Goal: Task Accomplishment & Management: Complete application form

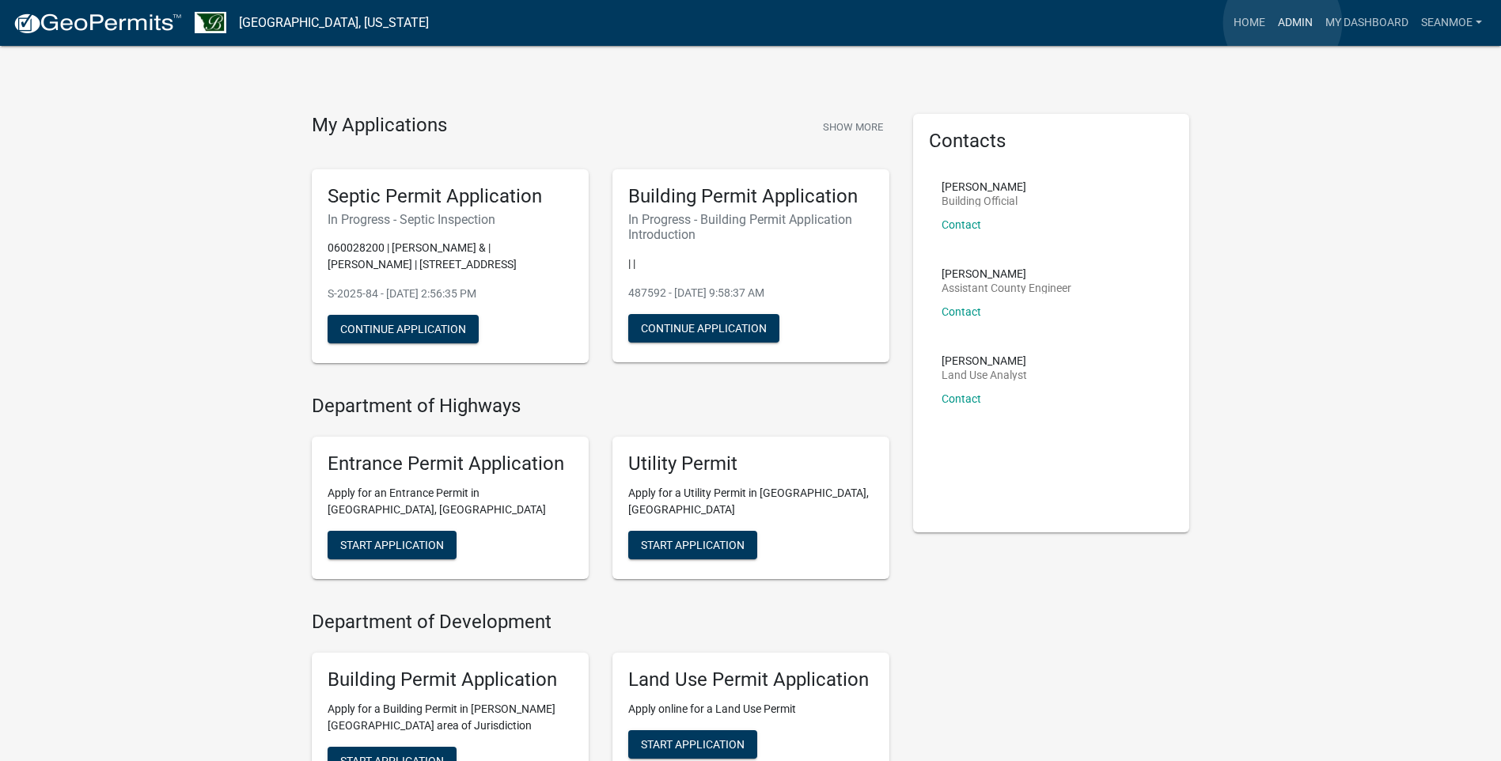
click at [1282, 23] on link "Admin" at bounding box center [1294, 23] width 47 height 30
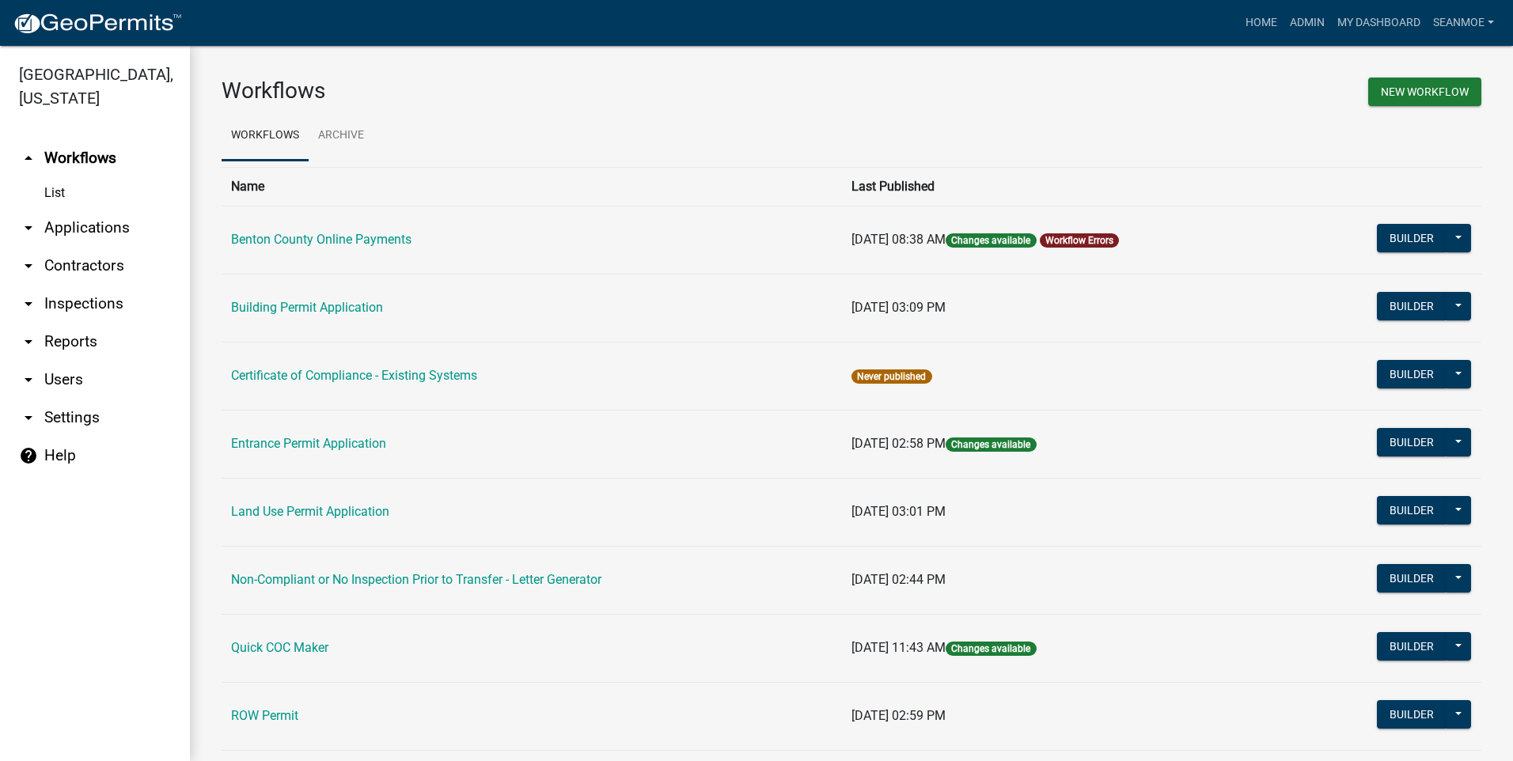
click at [78, 226] on link "arrow_drop_down Applications" at bounding box center [95, 228] width 190 height 38
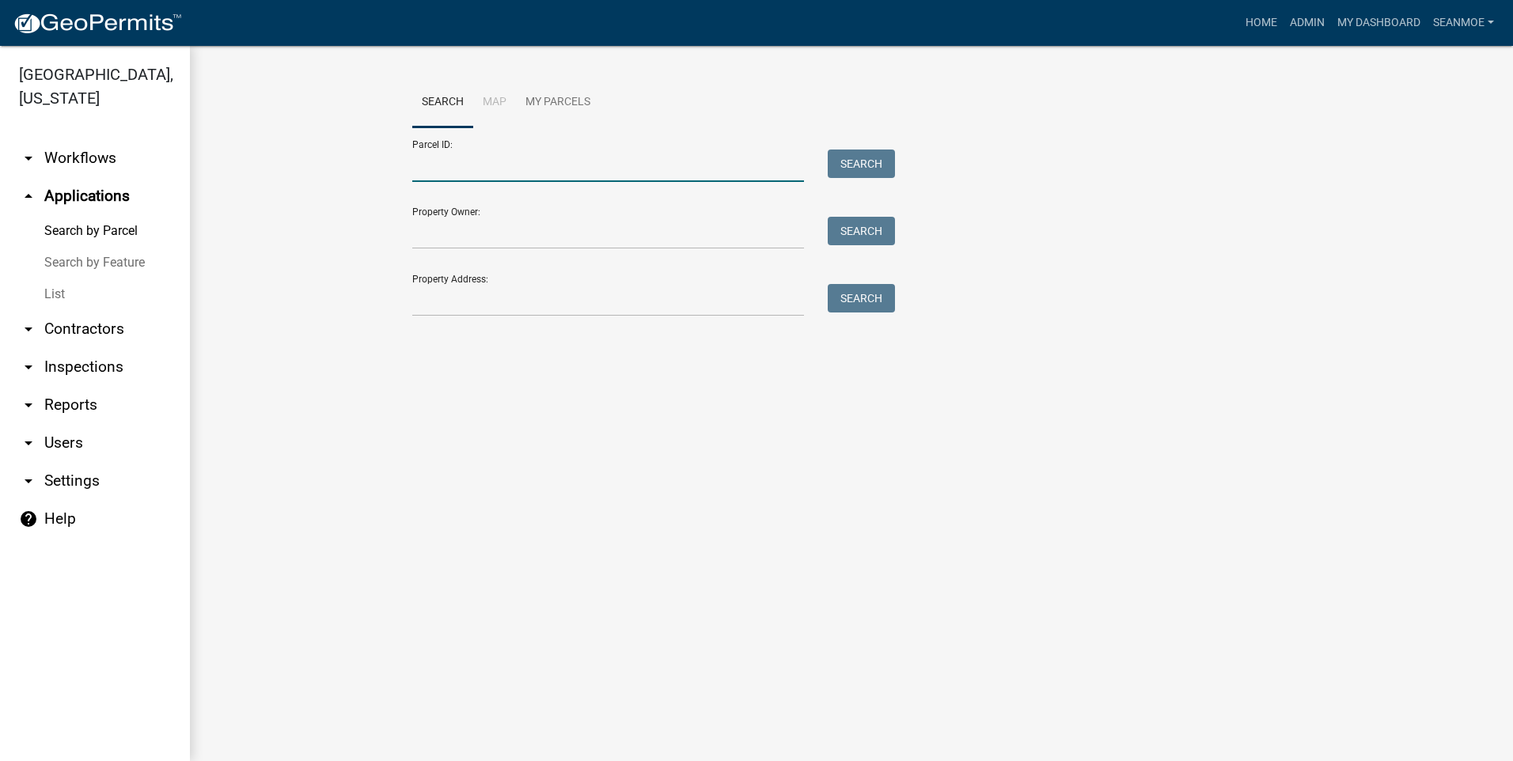
click at [520, 171] on input "Parcel ID:" at bounding box center [608, 166] width 392 height 32
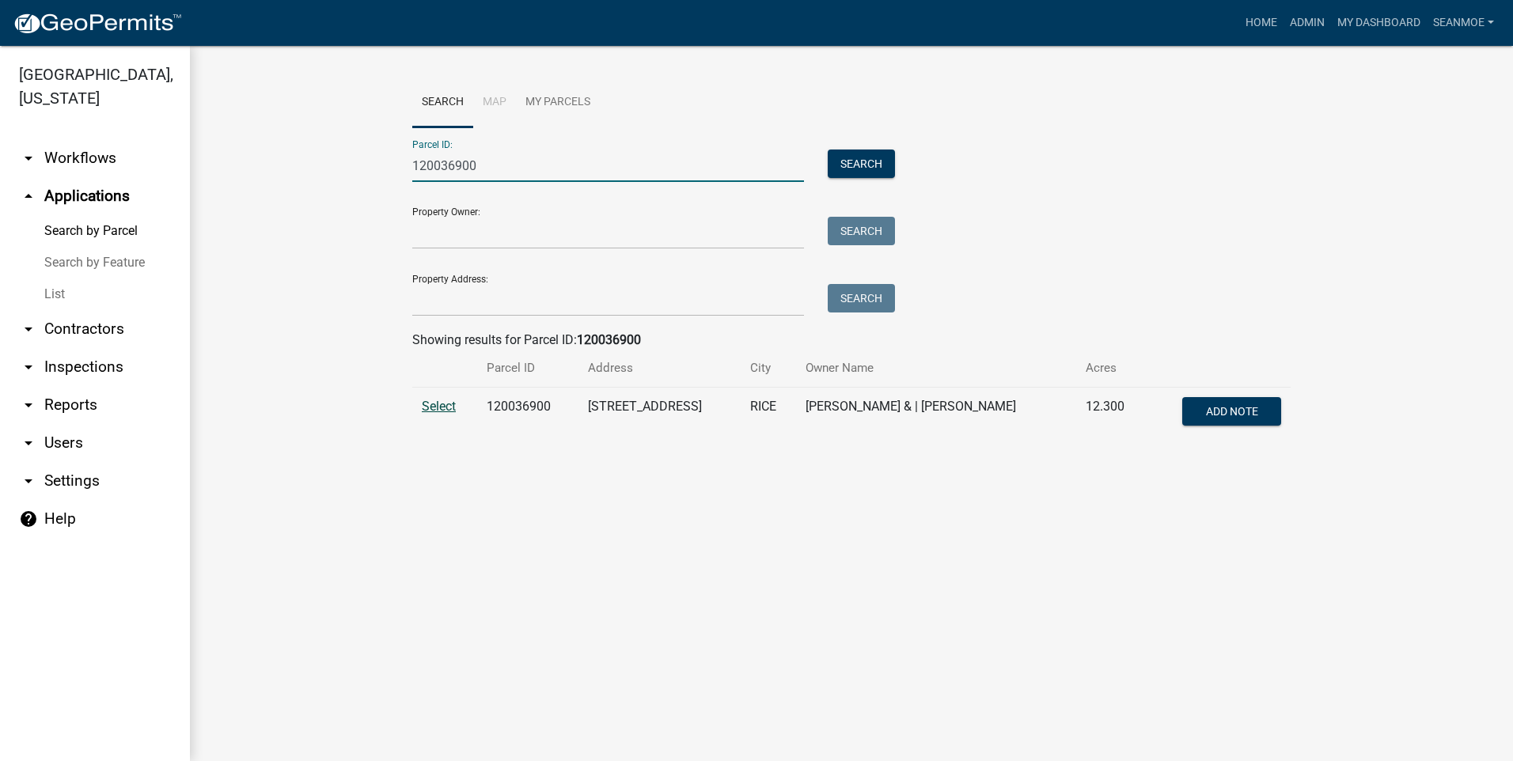
type input "120036900"
click at [432, 407] on span "Select" at bounding box center [439, 406] width 34 height 15
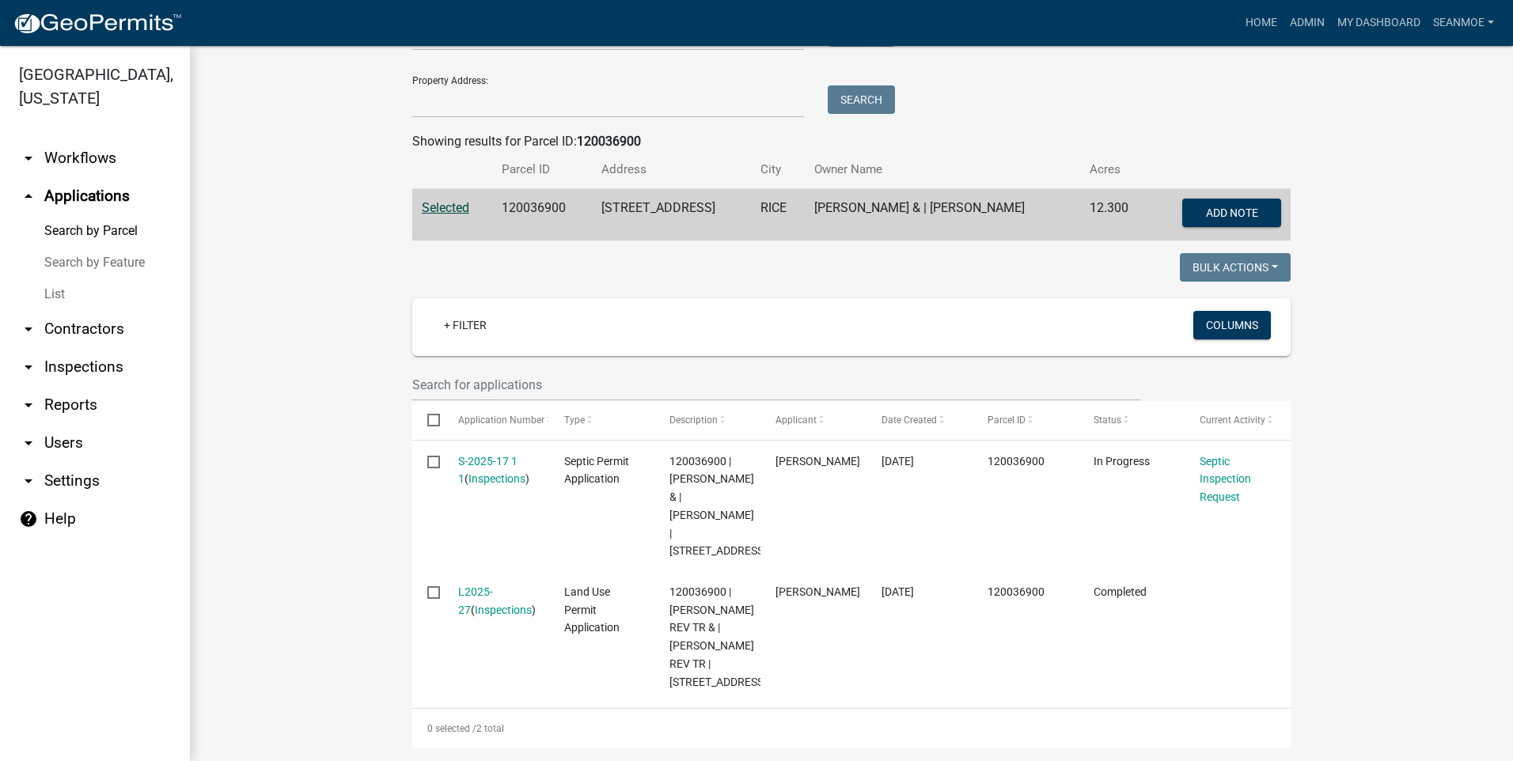
scroll to position [307, 0]
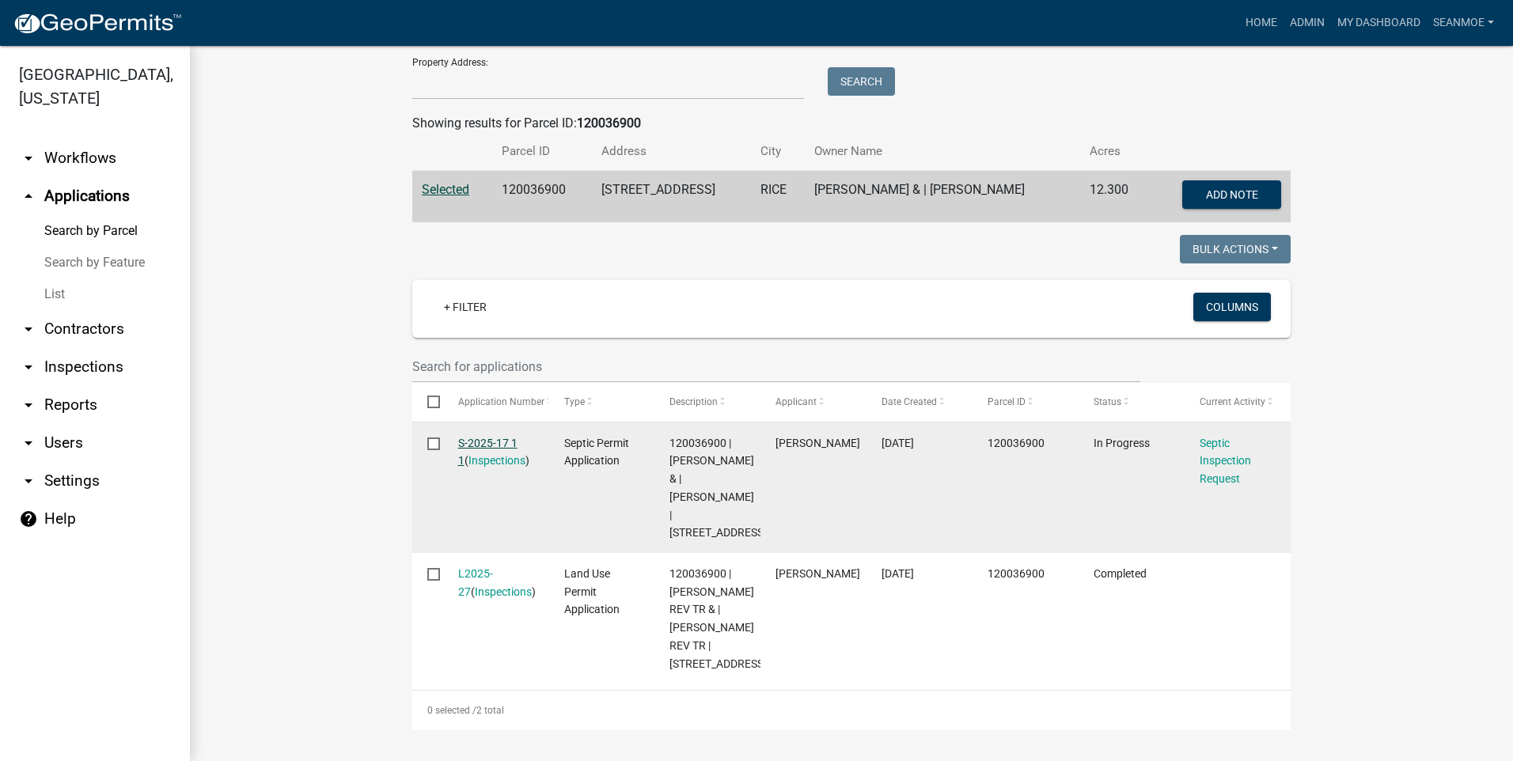
click at [484, 437] on link "S-2025-17 1 1" at bounding box center [487, 452] width 59 height 31
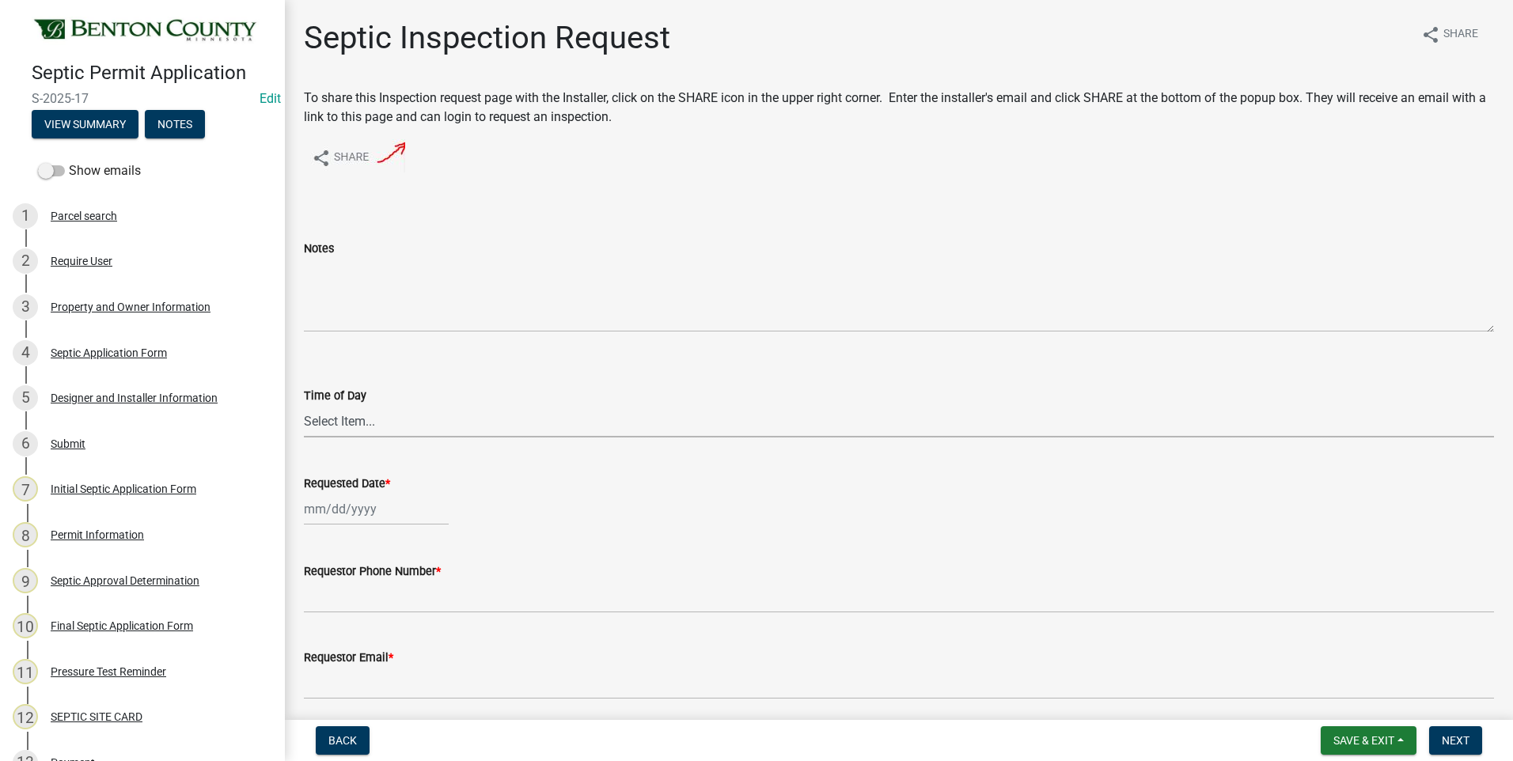
click at [347, 425] on select "Select Item... AM PM" at bounding box center [899, 421] width 1190 height 32
click at [304, 405] on select "Select Item... AM PM" at bounding box center [899, 421] width 1190 height 32
select select "9e6d2508-0c9a-455d-a980-16dc652cfe84"
click at [349, 508] on div at bounding box center [376, 509] width 145 height 32
select select "10"
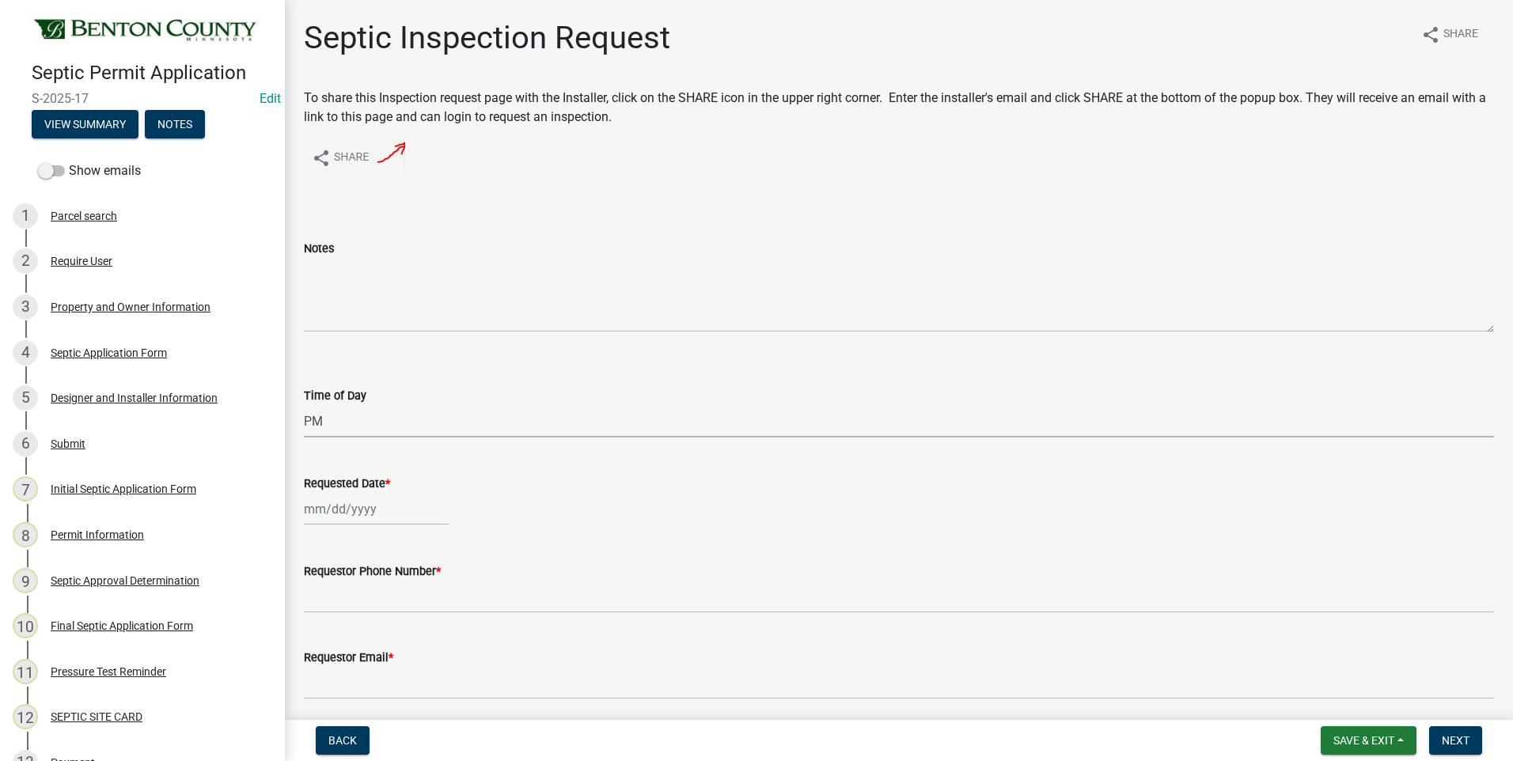
select select "2025"
click at [316, 294] on button "Previous month" at bounding box center [319, 298] width 19 height 25
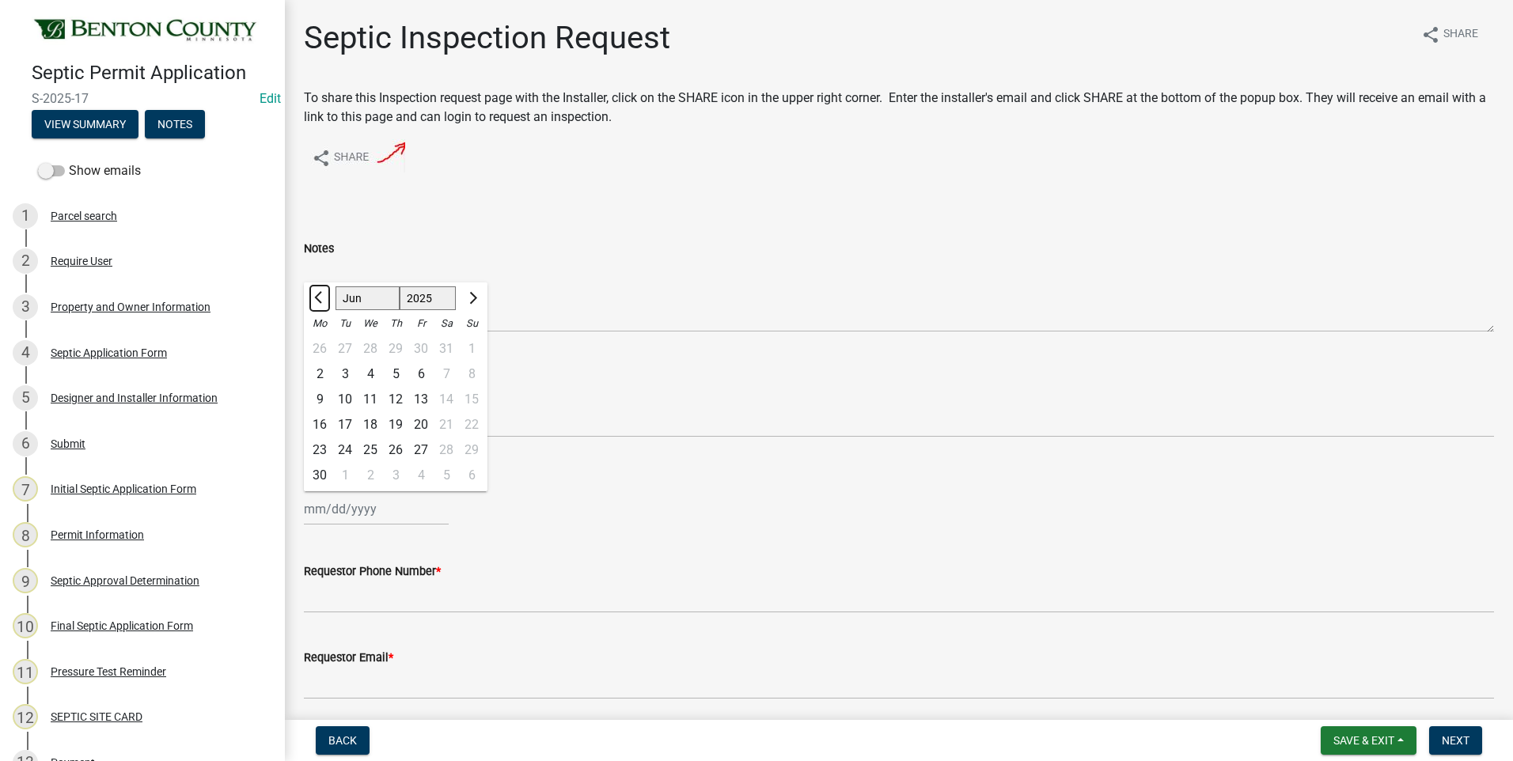
click at [316, 294] on button "Previous month" at bounding box center [319, 298] width 19 height 25
select select "5"
click at [398, 446] on div "29" at bounding box center [395, 450] width 25 height 25
type input "[DATE]"
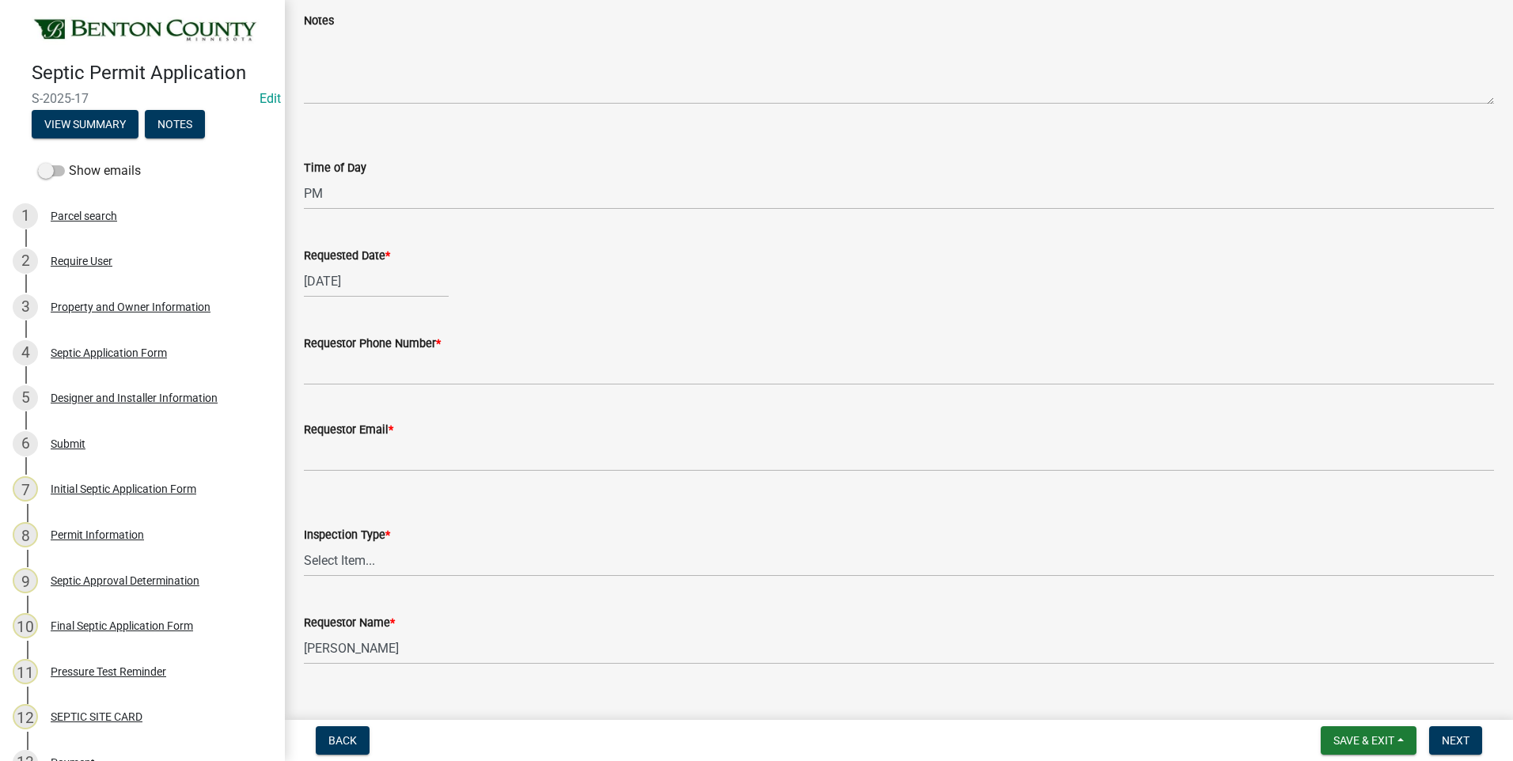
scroll to position [237, 0]
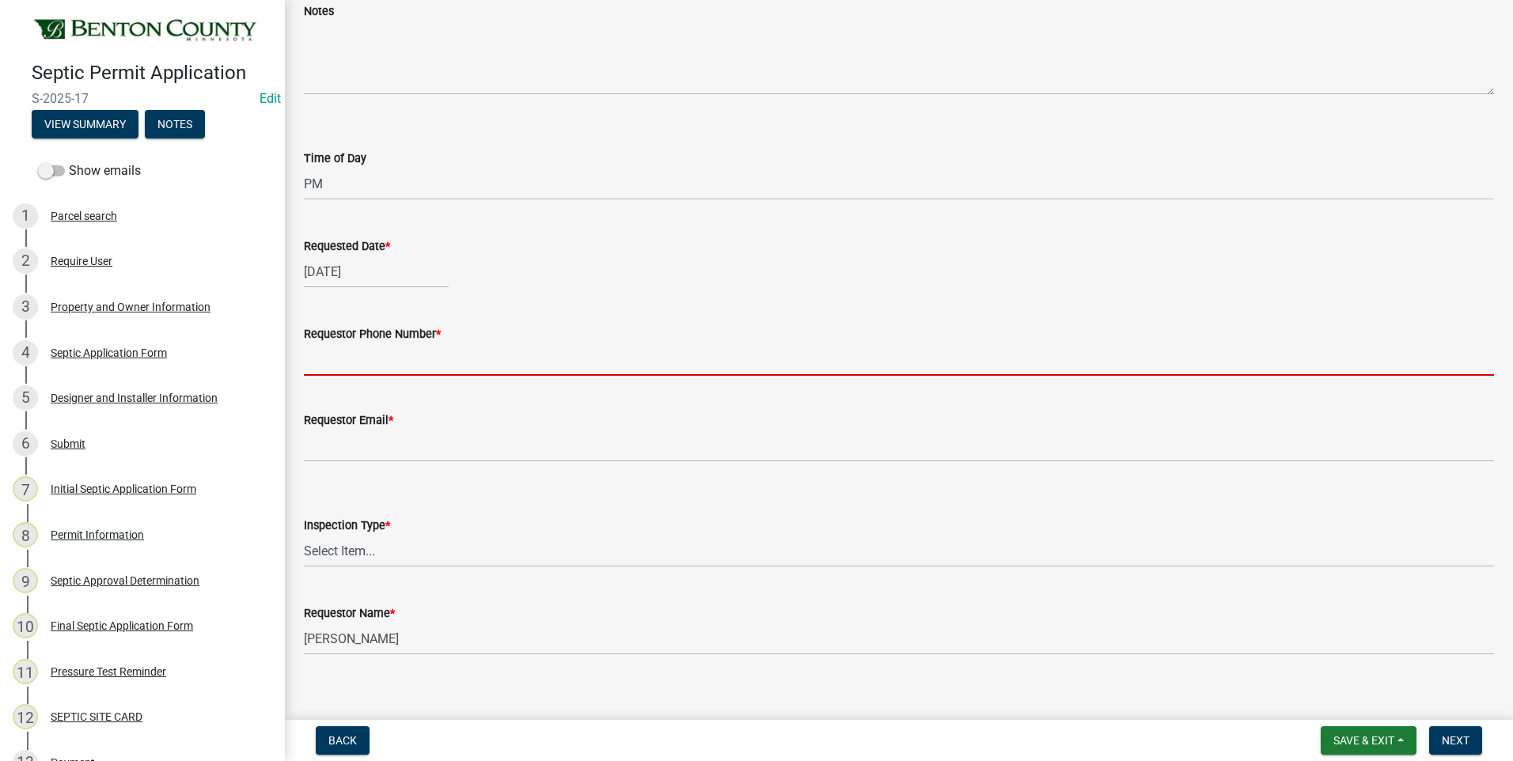
click at [423, 365] on input "Requestor Phone Number *" at bounding box center [899, 359] width 1190 height 32
type input "[PHONE_NUMBER]"
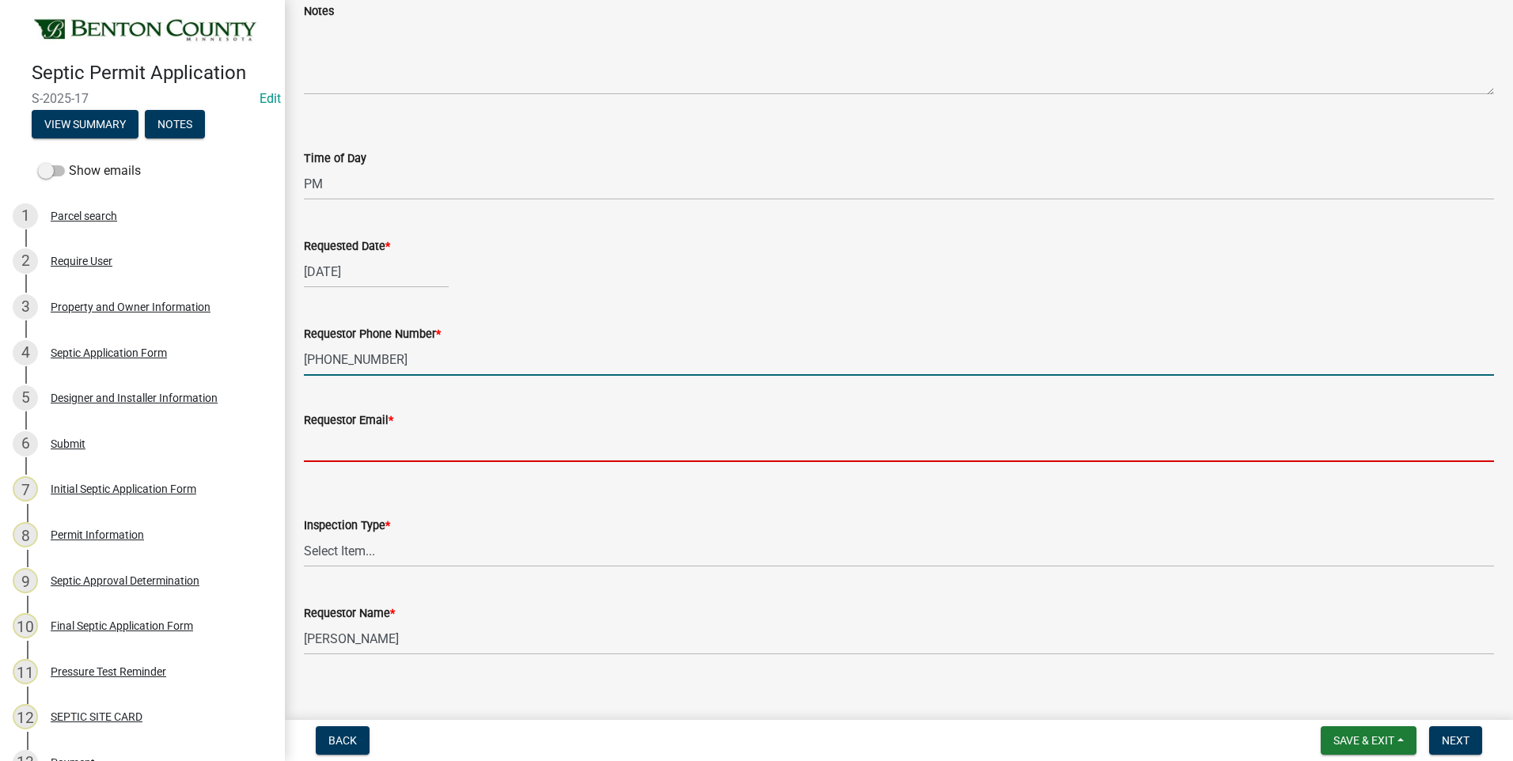
type input "[PERSON_NAME][EMAIL_ADDRESS][PERSON_NAME][DOMAIN_NAME]"
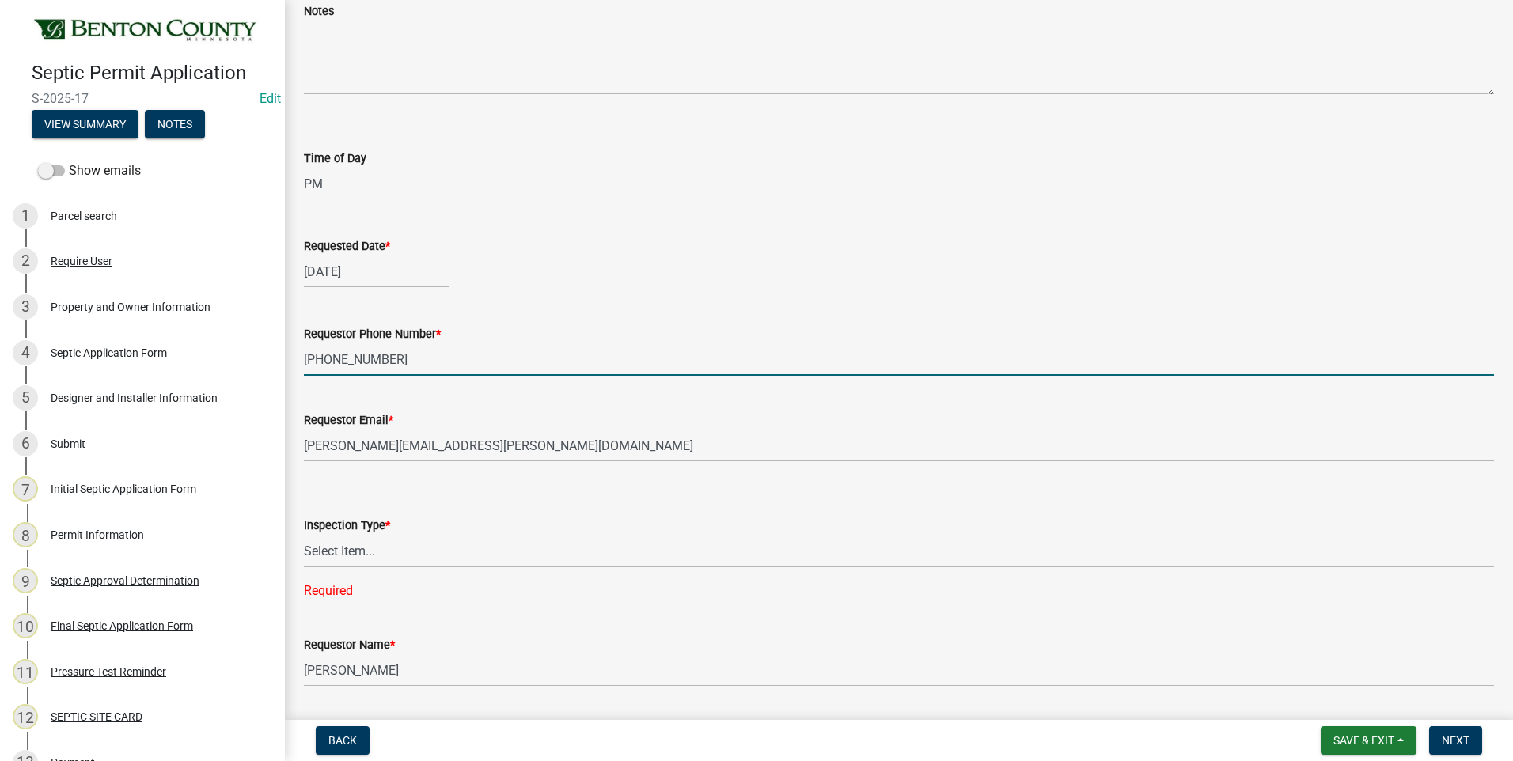
click at [358, 554] on select "Select Item... Septic Inspection" at bounding box center [899, 551] width 1190 height 32
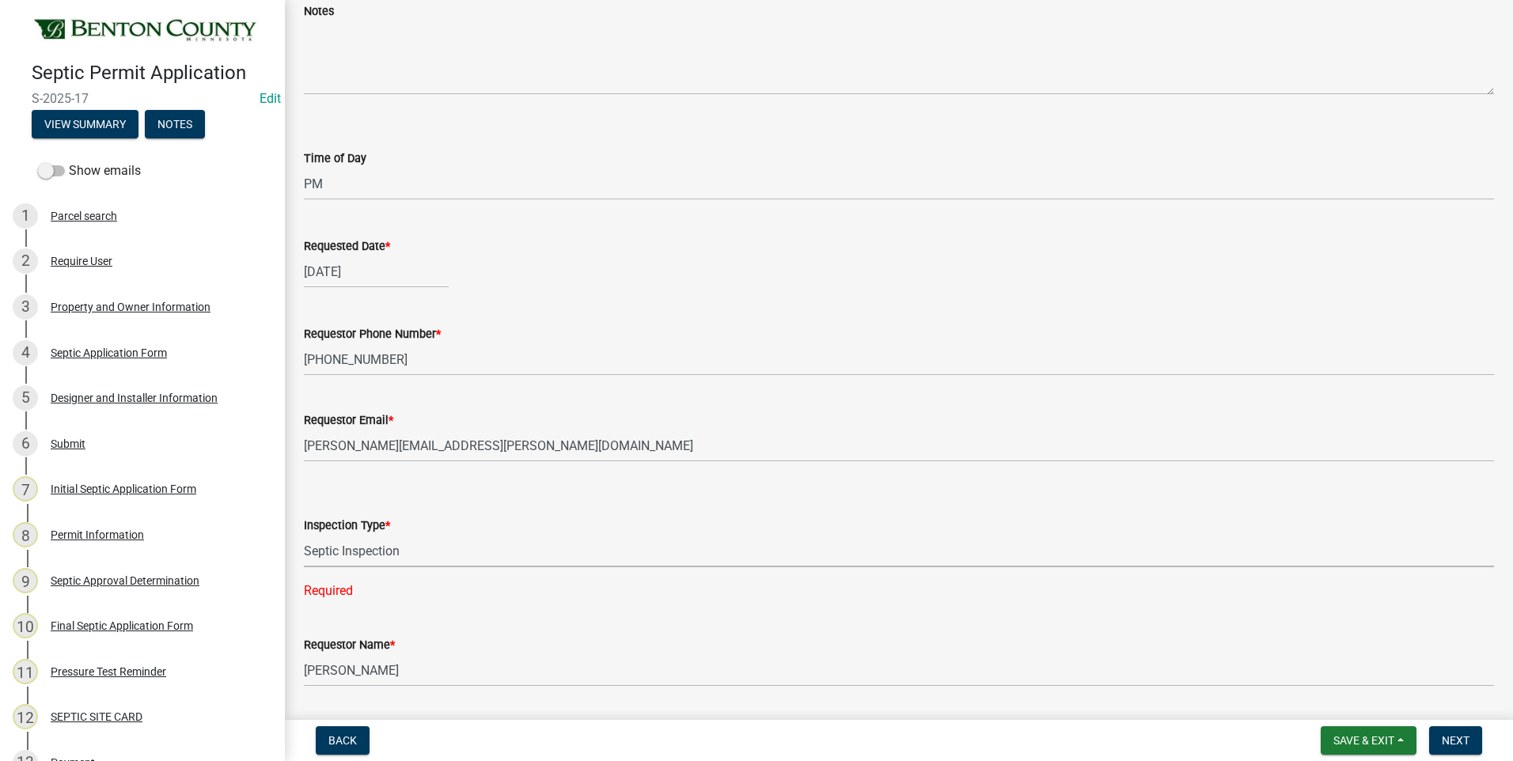
click at [304, 535] on select "Select Item... Septic Inspection" at bounding box center [899, 551] width 1190 height 32
select select "2bffa26d-5937-4e49-ae9c-109493db88f9"
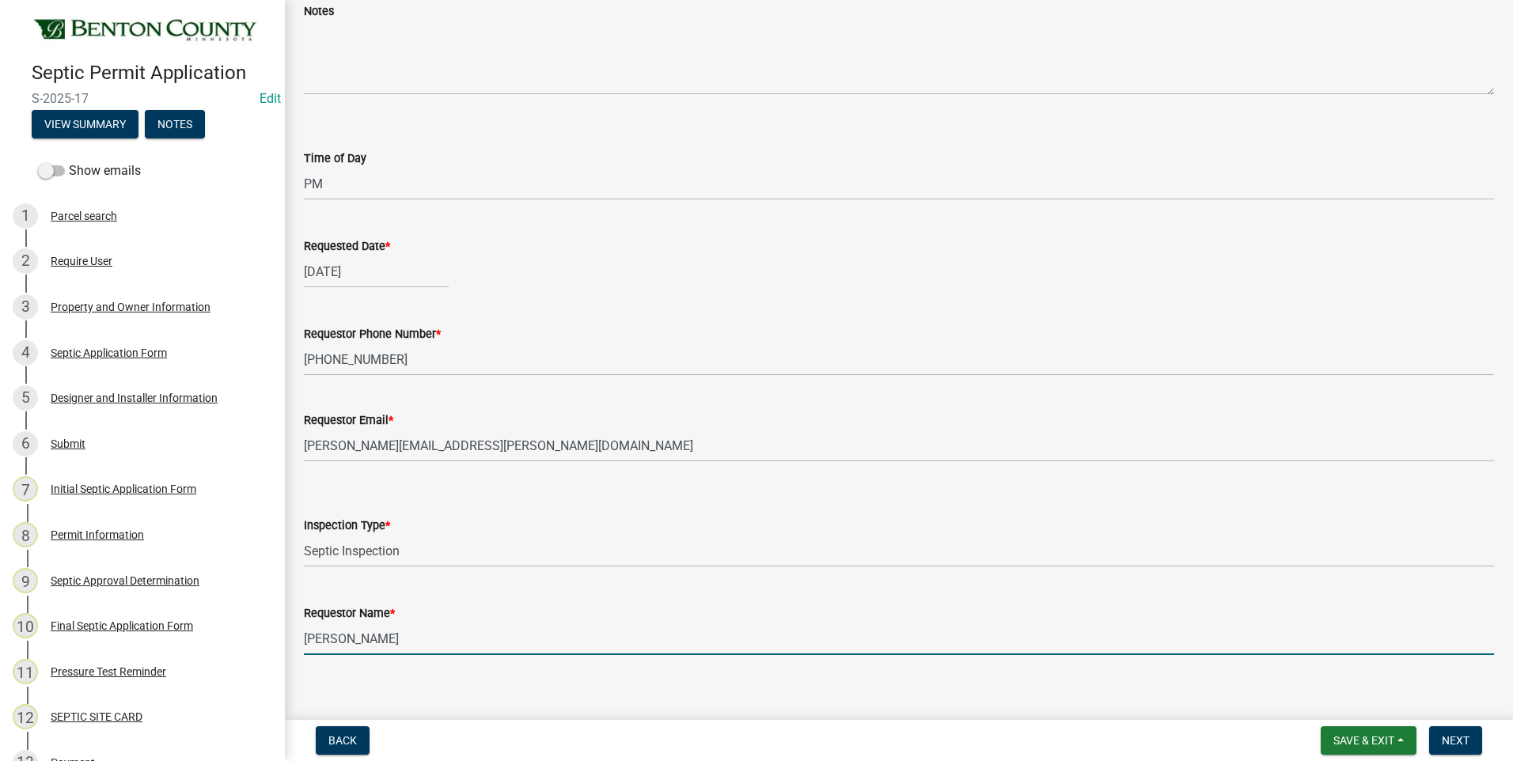
drag, startPoint x: 373, startPoint y: 642, endPoint x: 277, endPoint y: 635, distance: 95.9
click at [277, 635] on div "Septic Permit Application S-2025-17 Edit View Summary Notes Show emails 1 Parce…" at bounding box center [756, 380] width 1513 height 761
type input "[PERSON_NAME]"
click at [1451, 734] on span "Next" at bounding box center [1455, 740] width 28 height 13
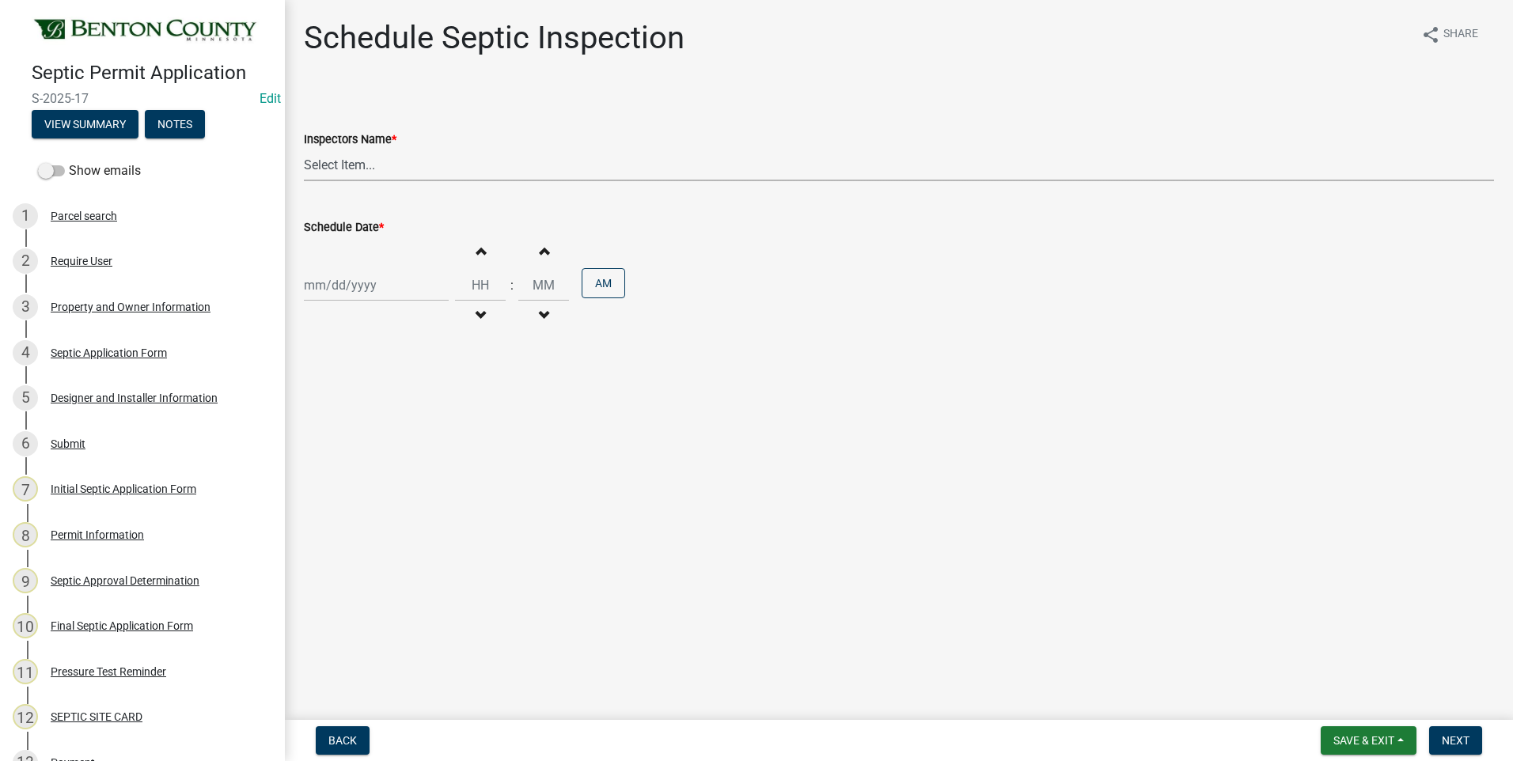
click at [343, 165] on select "Select Item... [PERSON_NAME][EMAIL_ADDRESS][DOMAIN_NAME][PERSON_NAME] ([PERSON_…" at bounding box center [899, 165] width 1190 height 32
select select "7cabb9c8-04c6-487b-baf0-b74dd8e48fb6"
click at [304, 149] on select "Select Item... [PERSON_NAME][EMAIL_ADDRESS][DOMAIN_NAME][PERSON_NAME] ([PERSON_…" at bounding box center [899, 165] width 1190 height 32
click at [346, 286] on div at bounding box center [376, 285] width 145 height 32
select select "10"
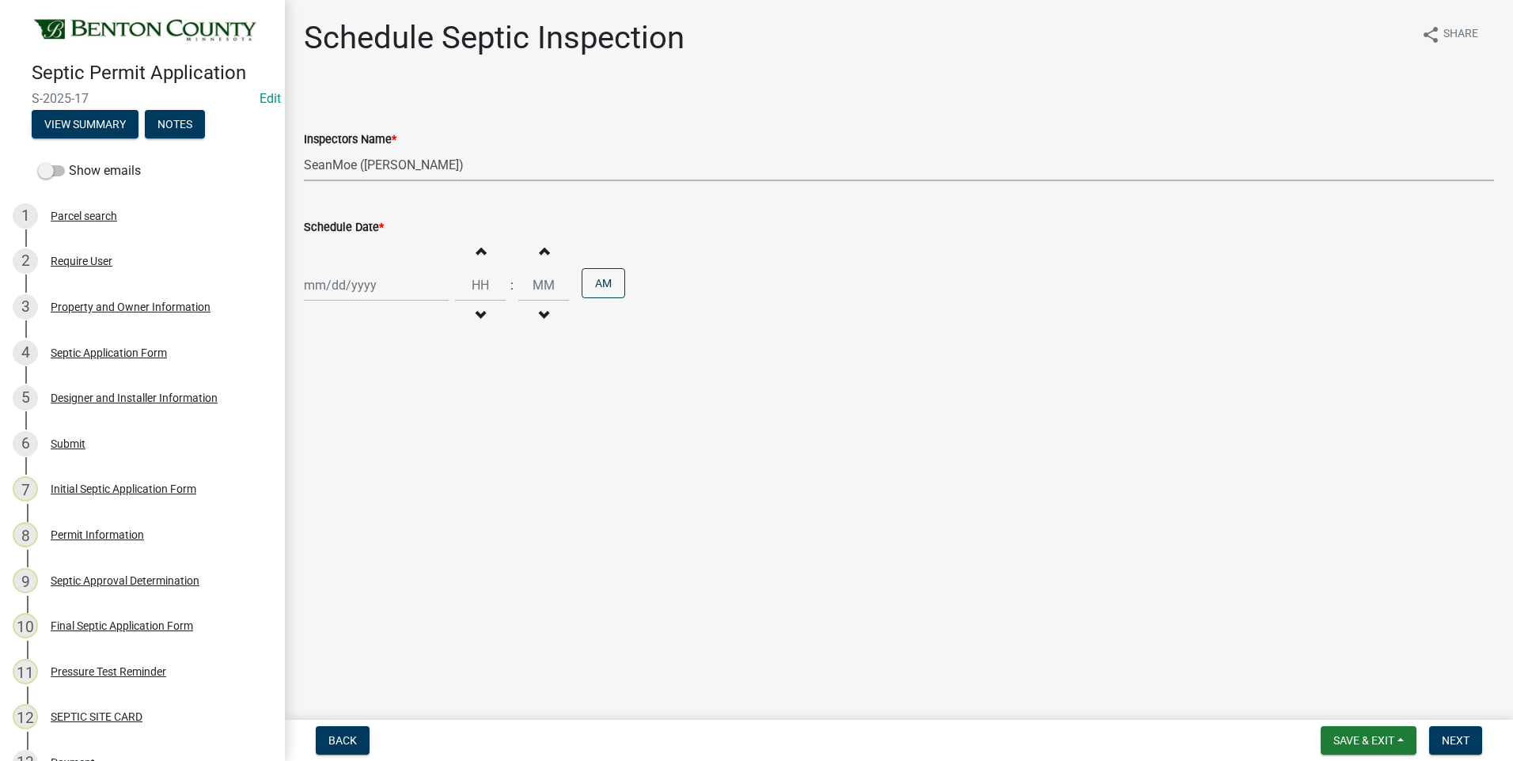
select select "2025"
click at [320, 322] on span "Previous month" at bounding box center [320, 319] width 12 height 12
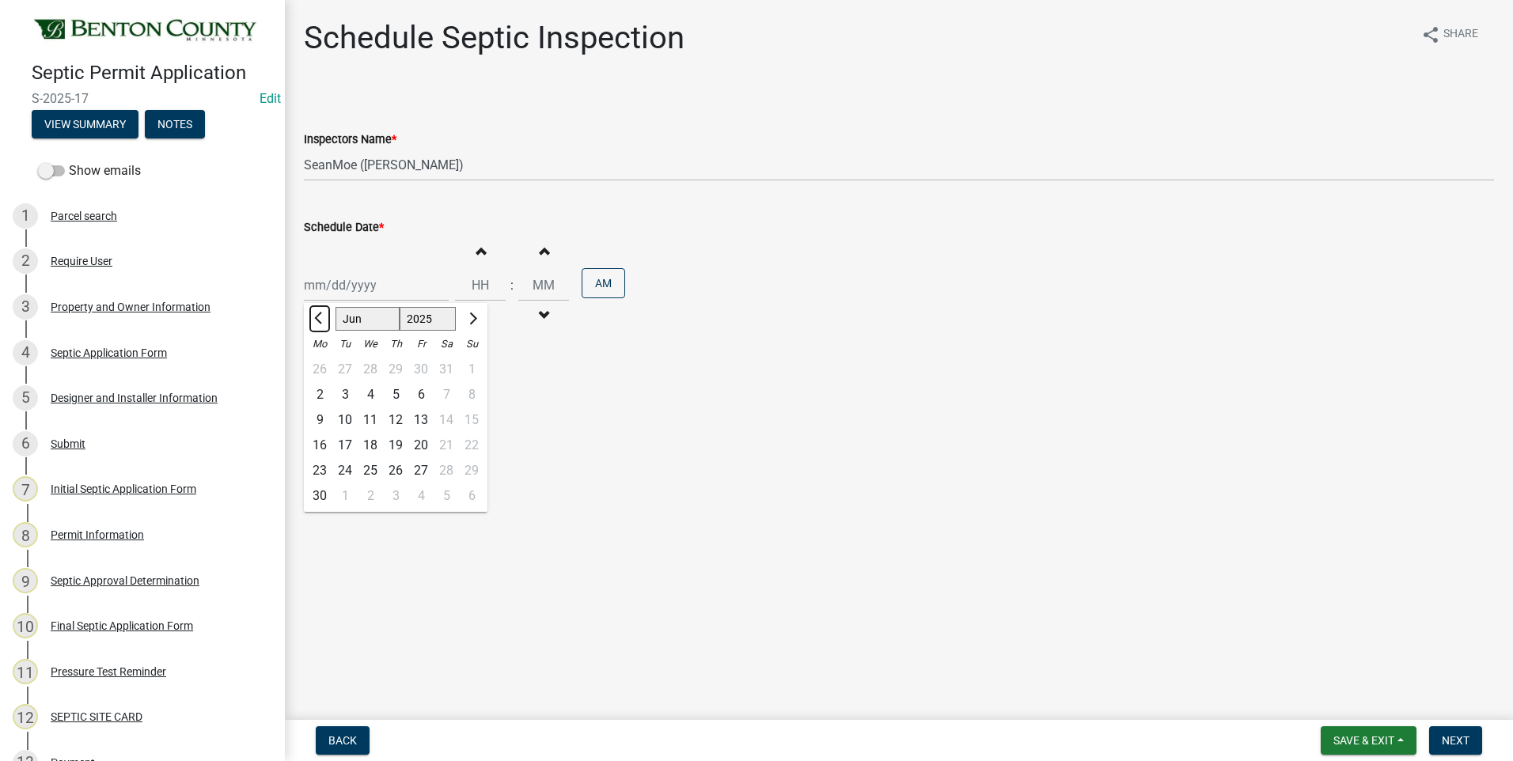
click at [320, 322] on span "Previous month" at bounding box center [320, 319] width 12 height 12
select select "5"
click at [388, 469] on div "29" at bounding box center [395, 470] width 25 height 25
type input "[DATE]"
click at [476, 313] on span "button" at bounding box center [480, 315] width 8 height 13
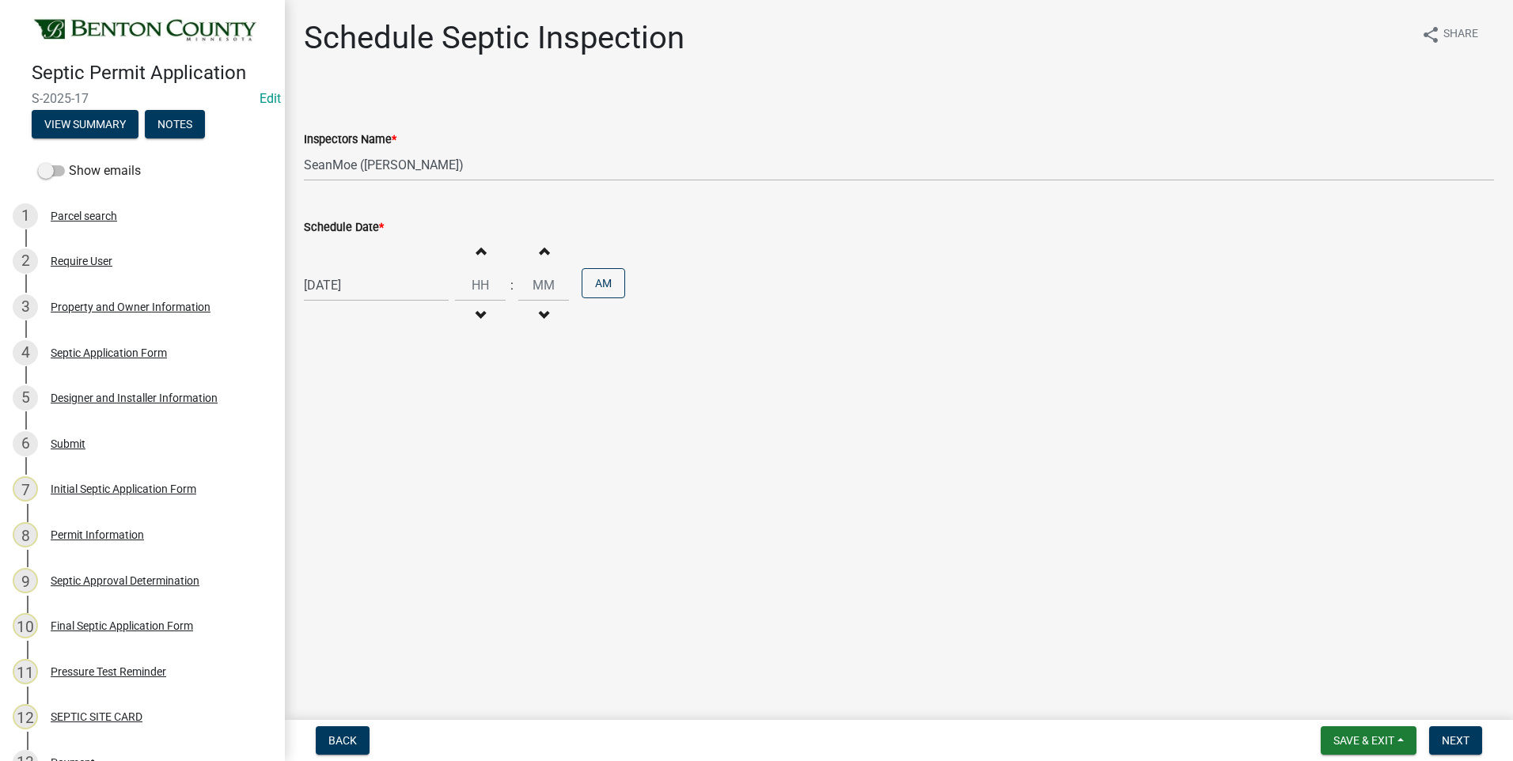
type input "11"
type input "00"
click at [476, 313] on span "button" at bounding box center [480, 315] width 8 height 13
click at [469, 250] on button "Increment hours" at bounding box center [480, 251] width 33 height 28
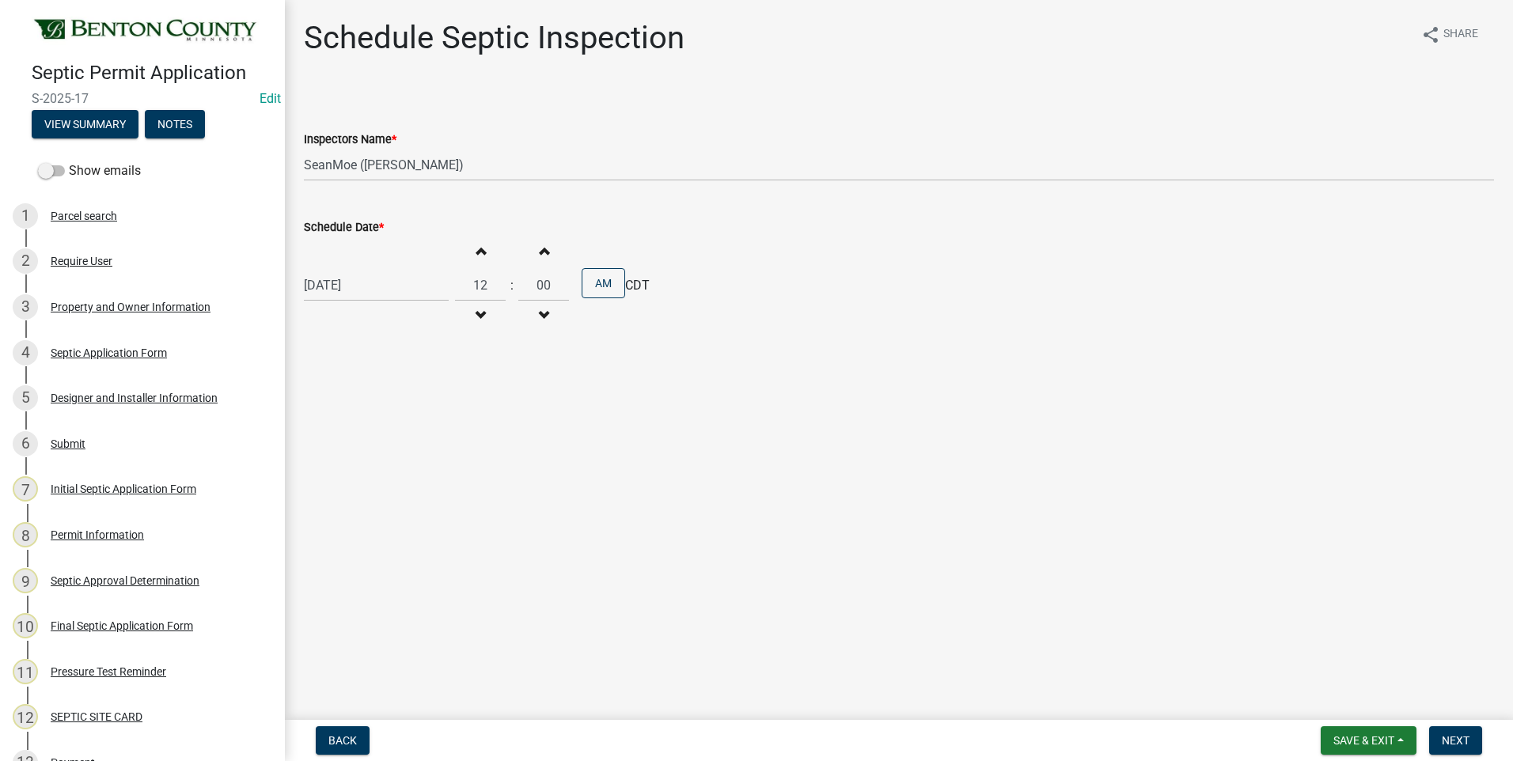
click at [469, 250] on button "Increment hours" at bounding box center [480, 251] width 33 height 28
type input "02"
drag, startPoint x: 544, startPoint y: 283, endPoint x: 532, endPoint y: 283, distance: 11.1
click at [532, 283] on input "00" at bounding box center [543, 285] width 51 height 32
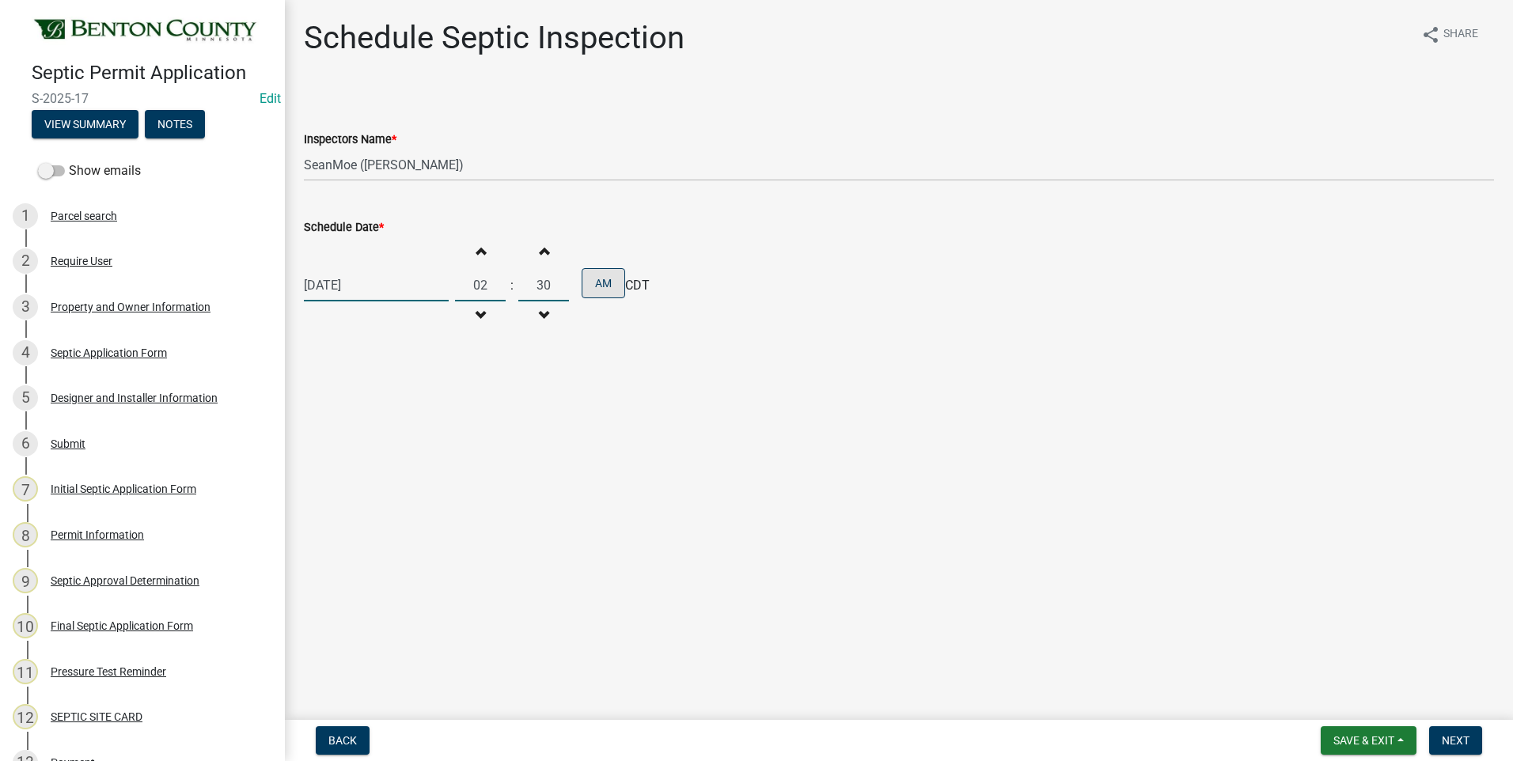
type input "30"
click at [607, 275] on button "AM" at bounding box center [603, 283] width 44 height 30
click at [1455, 742] on span "Next" at bounding box center [1455, 740] width 28 height 13
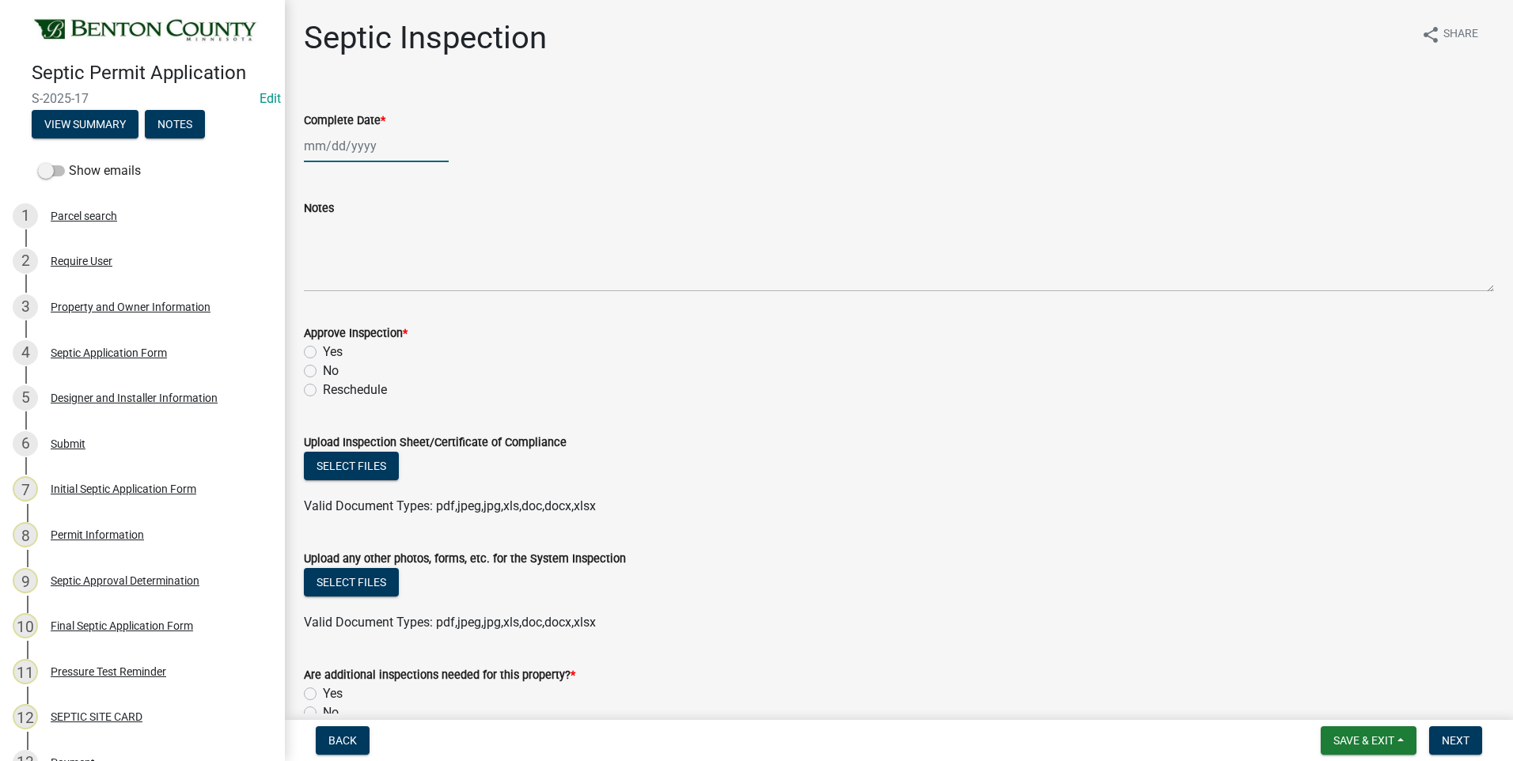
click at [347, 147] on div at bounding box center [376, 146] width 145 height 32
select select "10"
select select "2025"
click at [317, 179] on span "Previous month" at bounding box center [320, 179] width 12 height 12
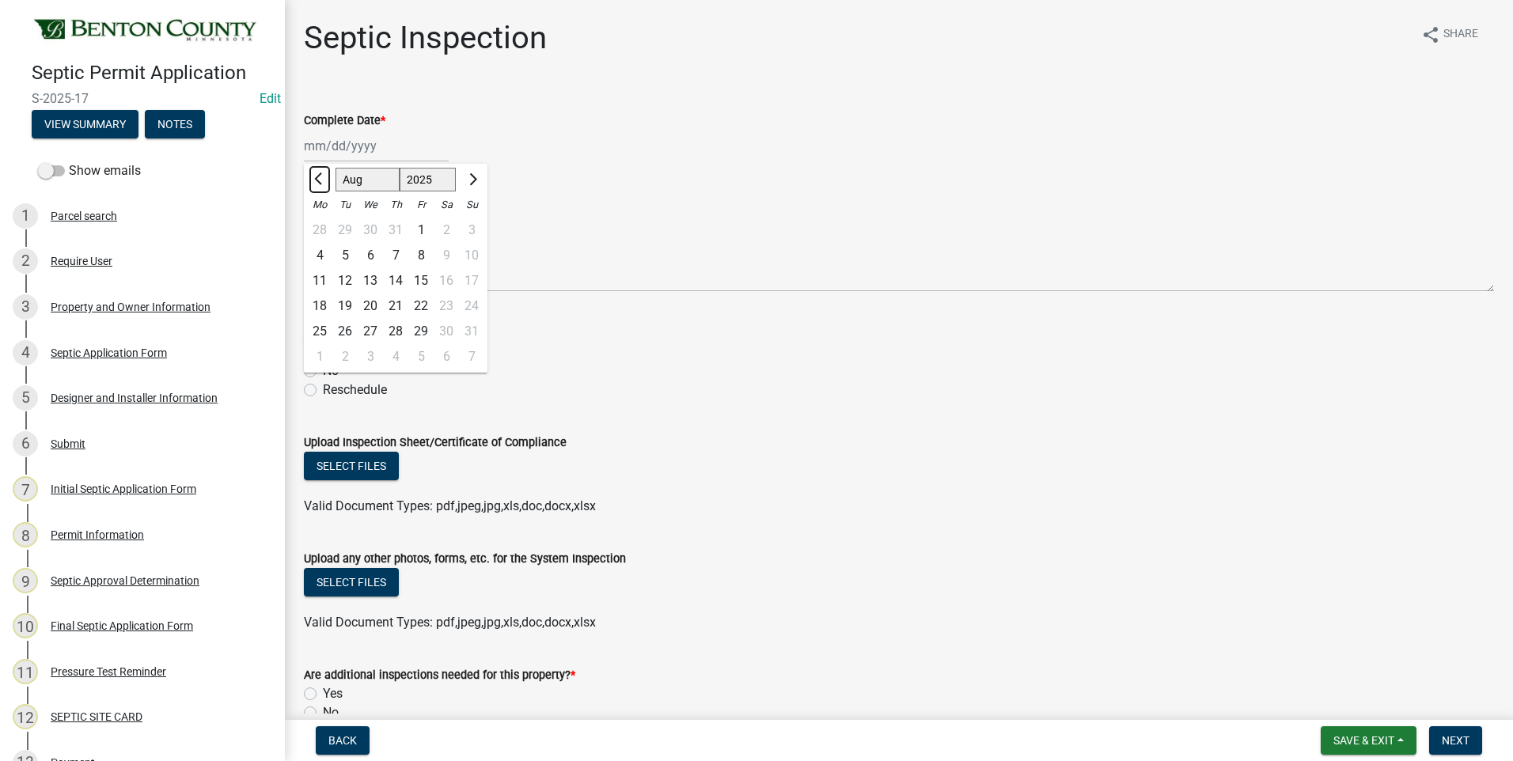
click at [317, 179] on span "Previous month" at bounding box center [320, 179] width 12 height 12
select select "5"
click at [399, 331] on div "29" at bounding box center [395, 331] width 25 height 25
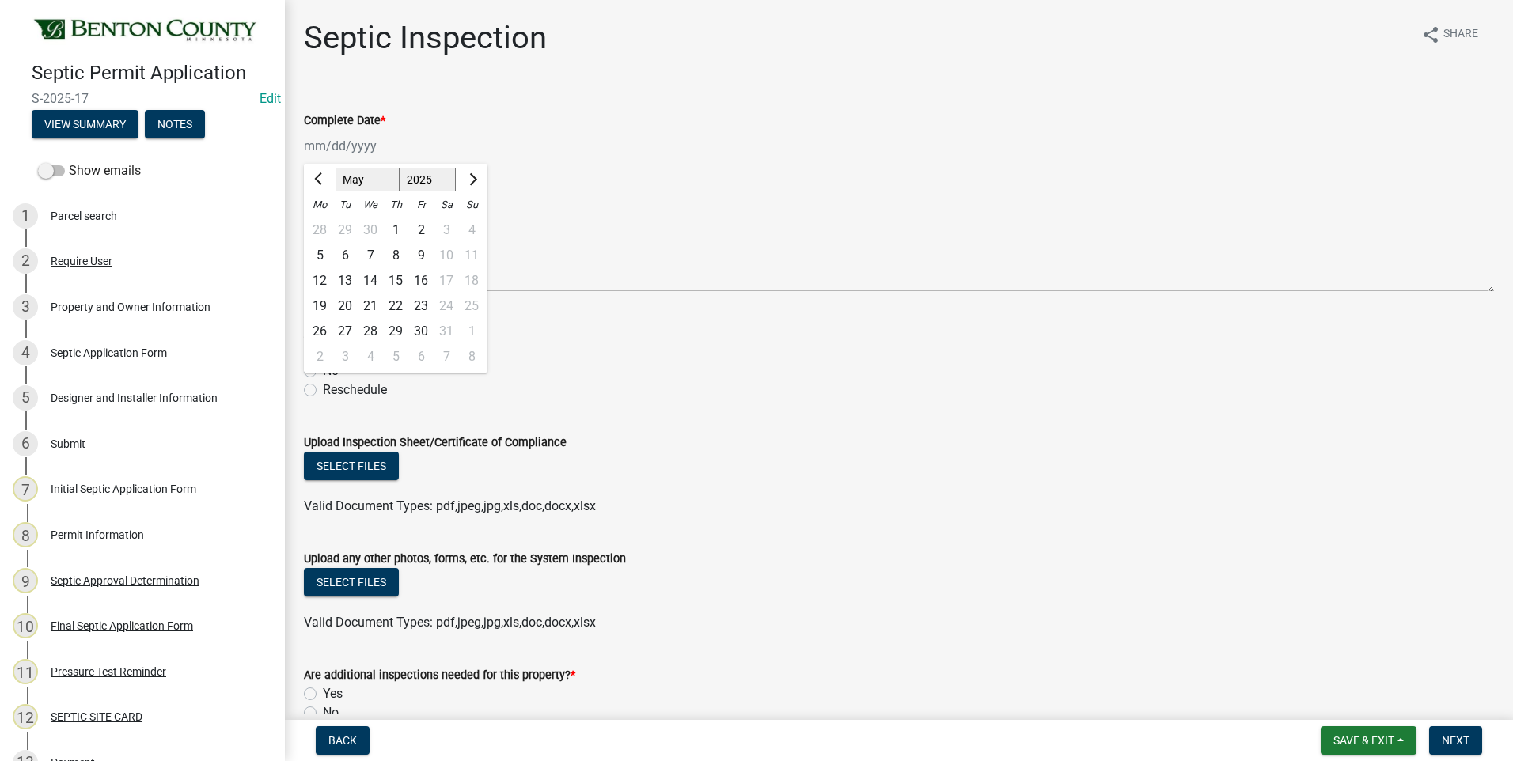
type input "[DATE]"
click at [323, 351] on label "Yes" at bounding box center [333, 352] width 20 height 19
click at [323, 351] on input "Yes" at bounding box center [328, 348] width 10 height 10
radio input "true"
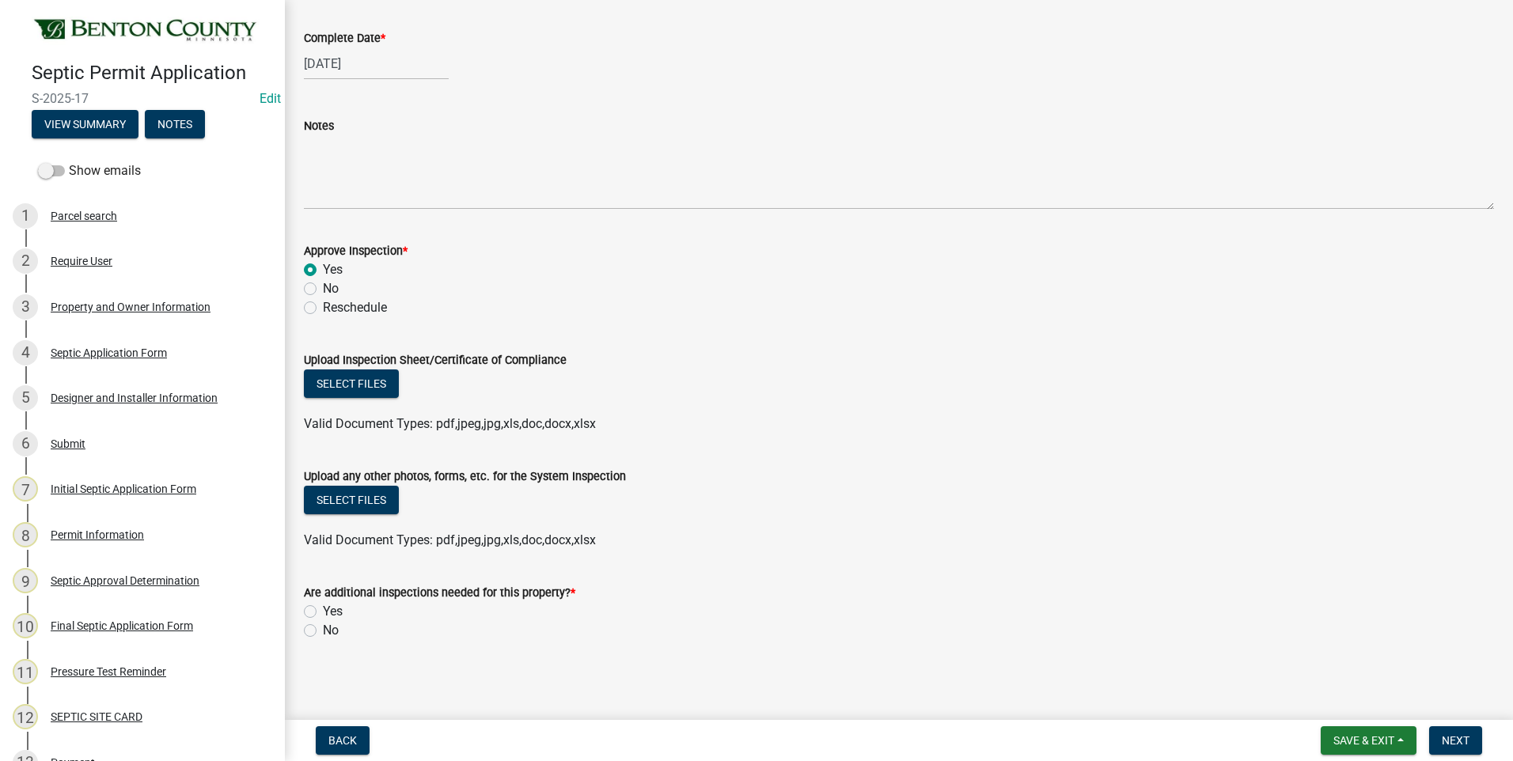
scroll to position [85, 0]
click at [377, 495] on button "Select files" at bounding box center [351, 497] width 95 height 28
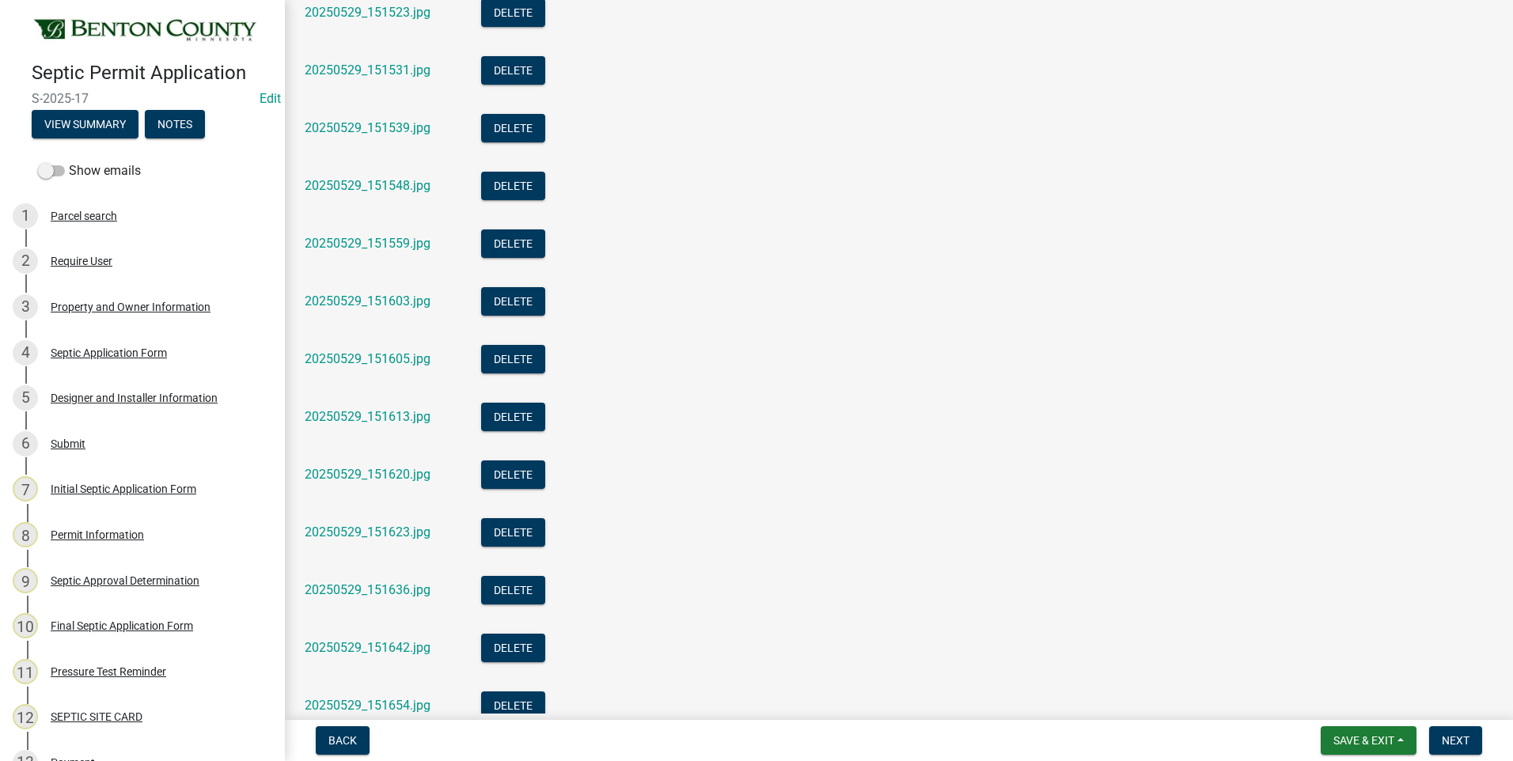
scroll to position [1297, 0]
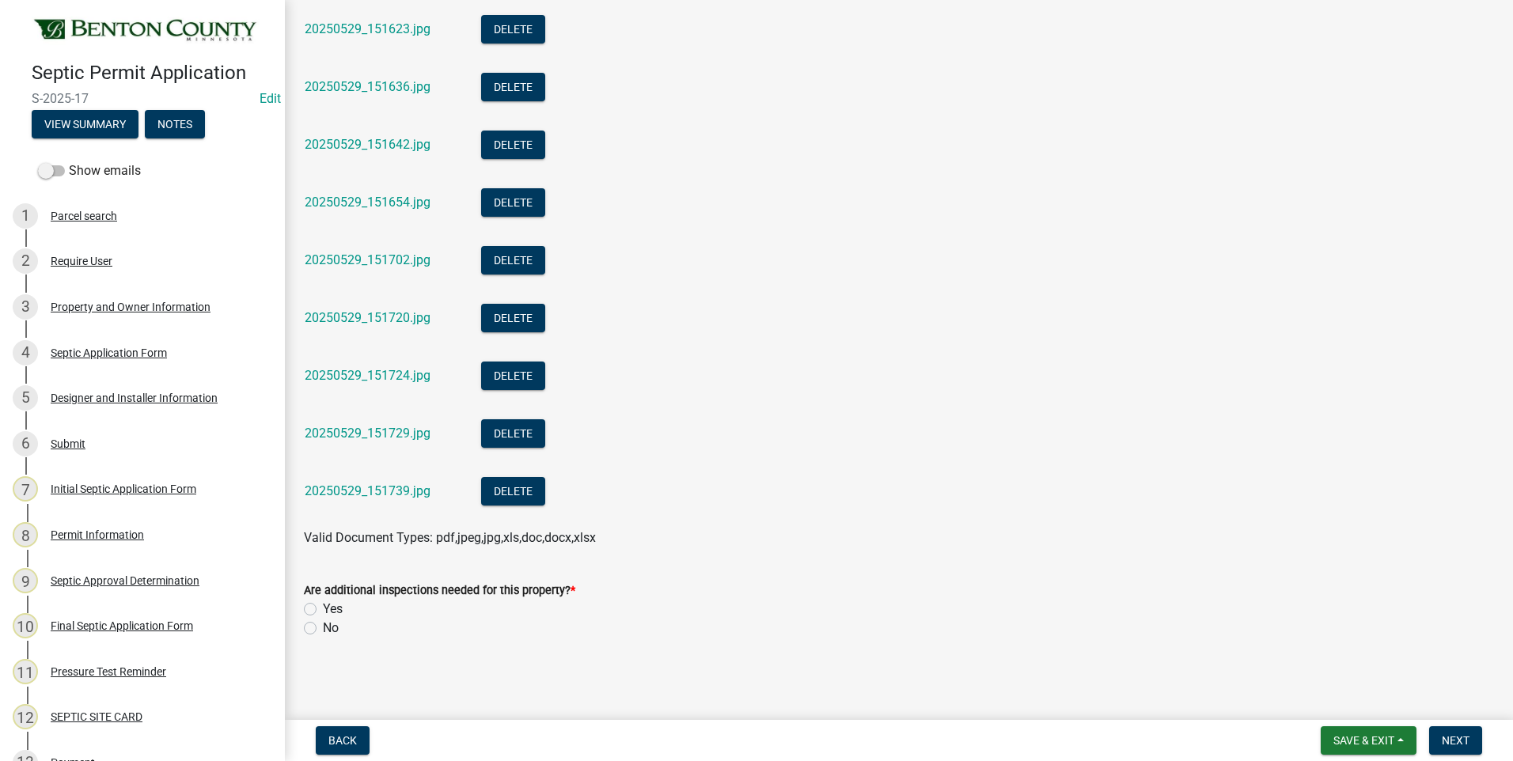
click at [323, 629] on label "No" at bounding box center [331, 628] width 16 height 19
click at [323, 629] on input "No" at bounding box center [328, 624] width 10 height 10
radio input "true"
click at [1457, 737] on span "Next" at bounding box center [1455, 740] width 28 height 13
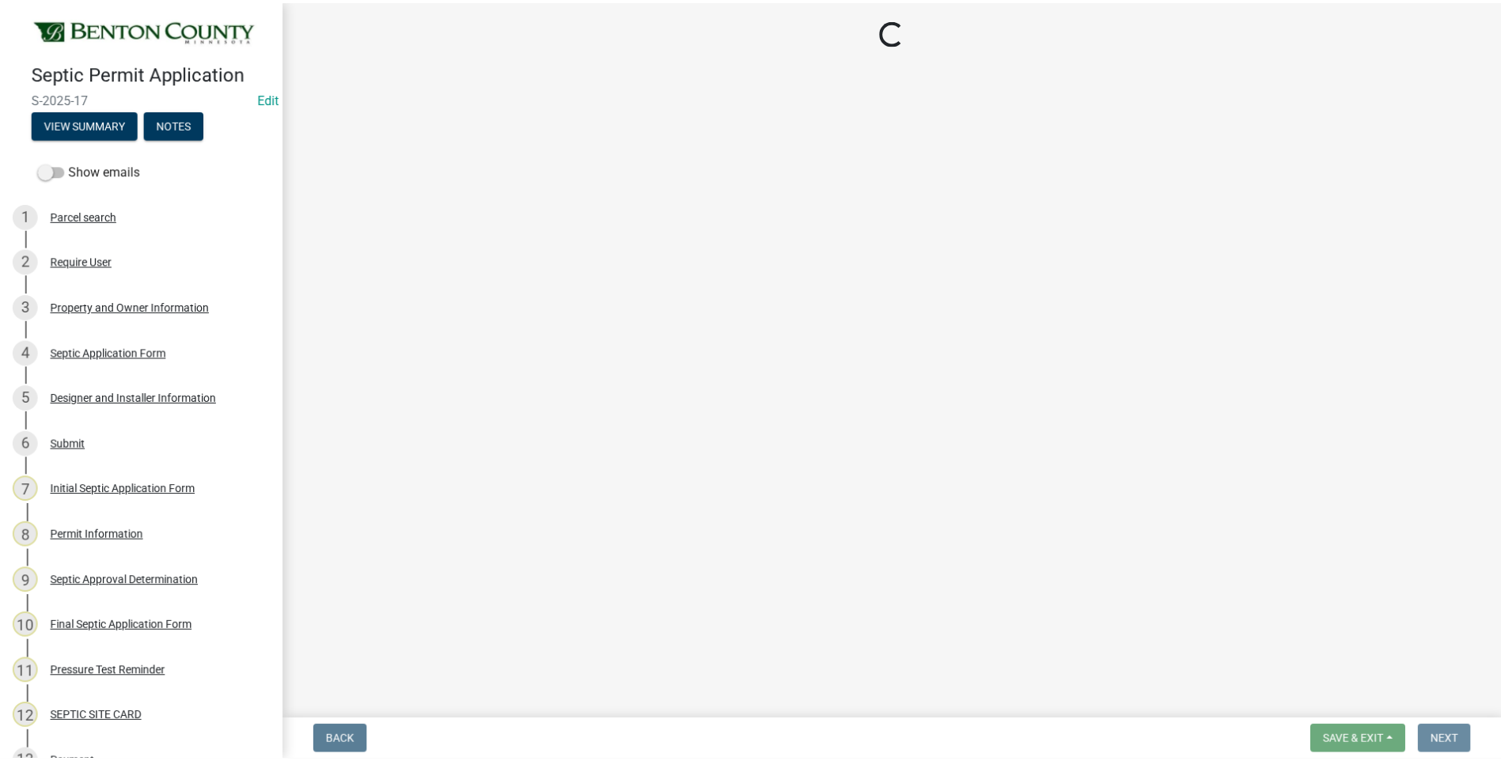
scroll to position [0, 0]
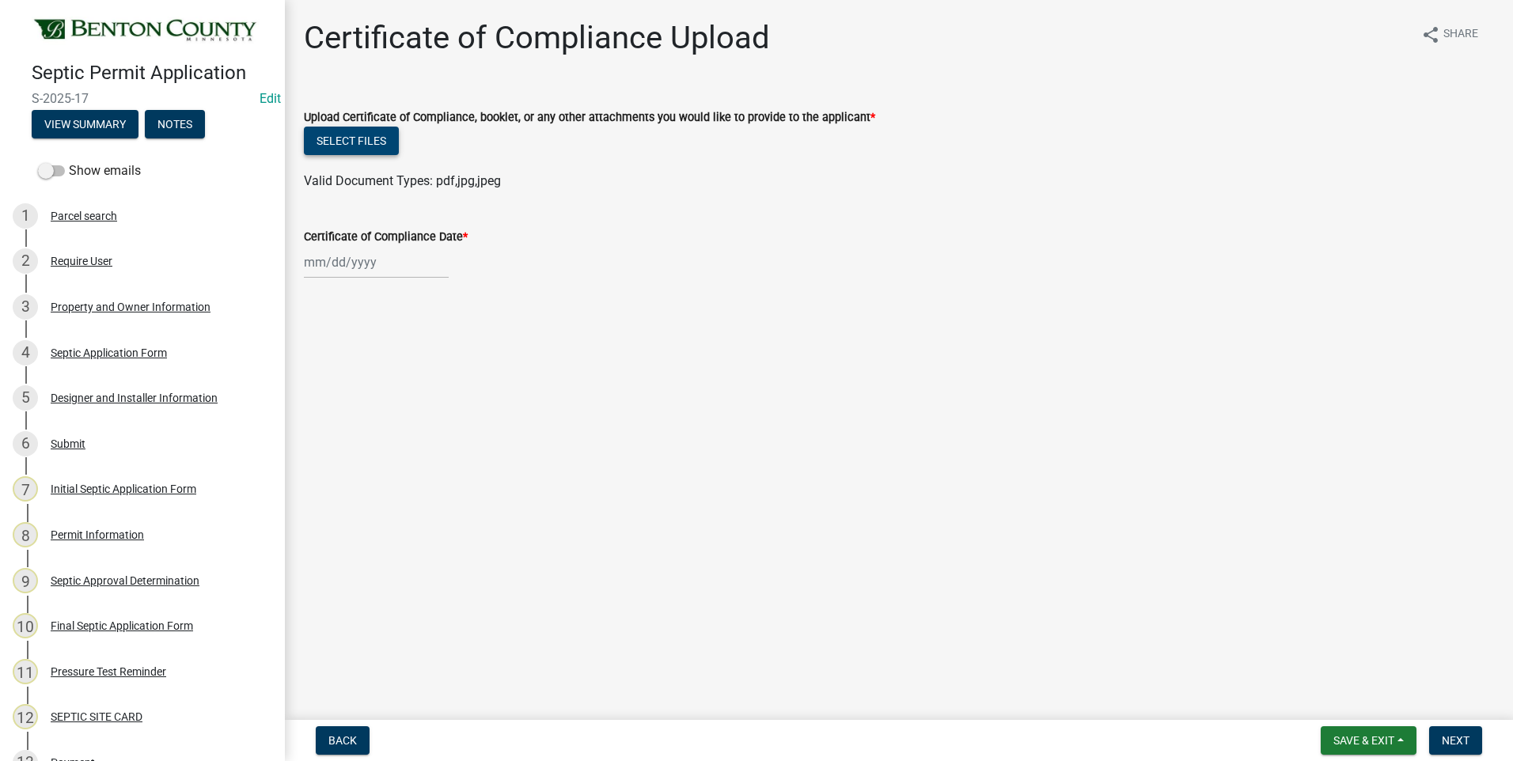
click at [352, 140] on button "Select files" at bounding box center [351, 141] width 95 height 28
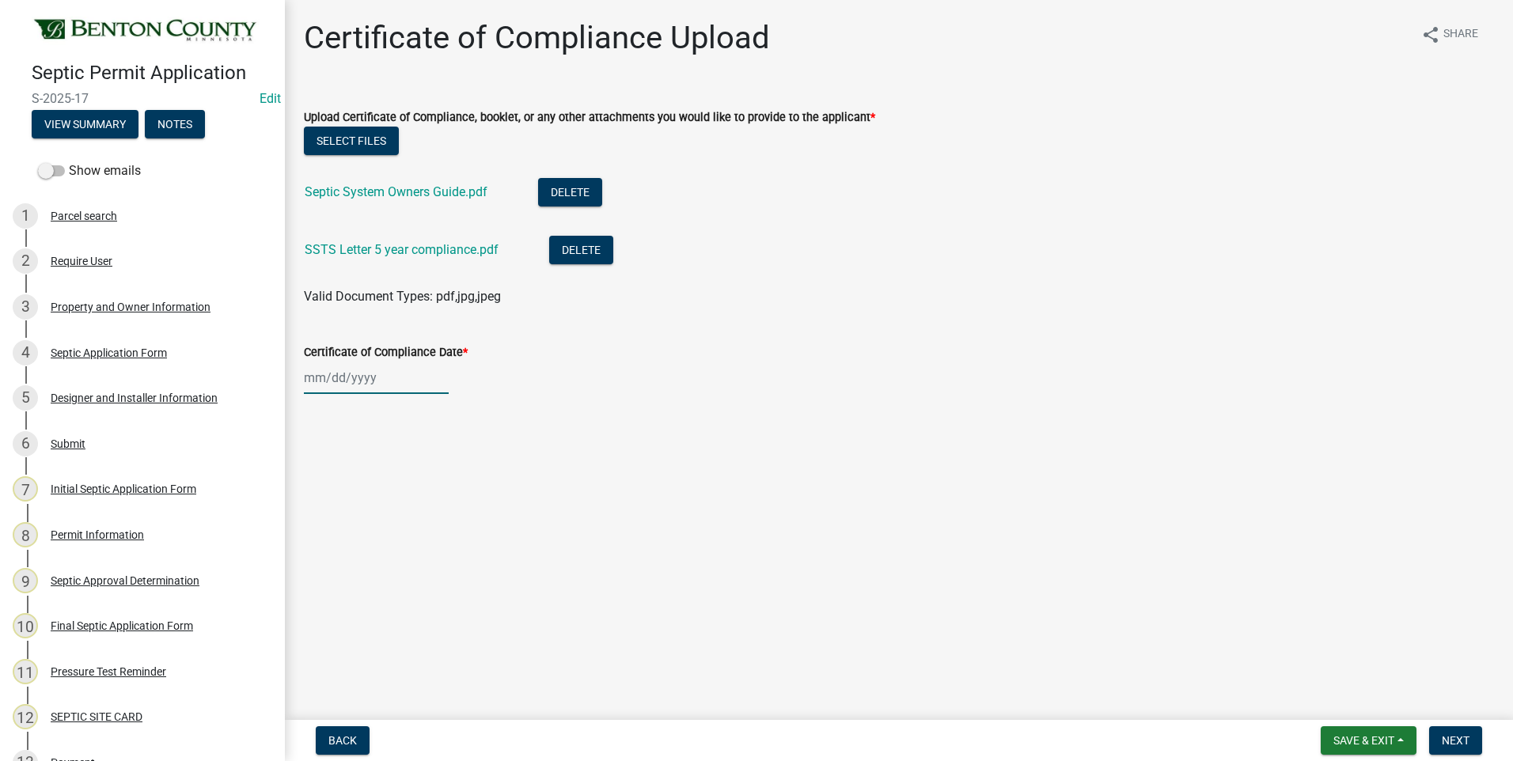
click at [354, 379] on div at bounding box center [376, 378] width 145 height 32
select select "10"
select select "2025"
click at [317, 514] on div "13" at bounding box center [319, 512] width 25 height 25
type input "[DATE]"
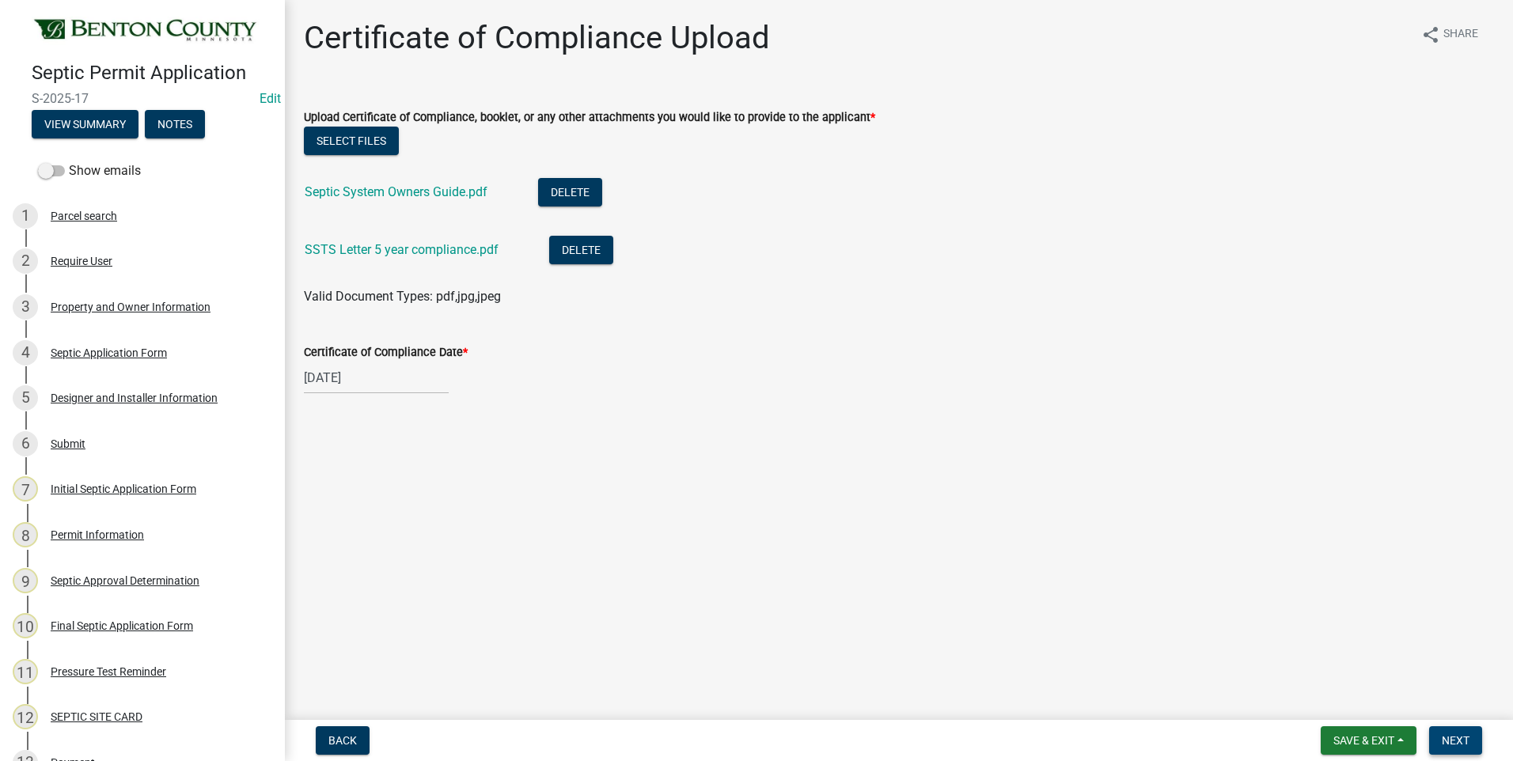
click at [1462, 734] on span "Next" at bounding box center [1455, 740] width 28 height 13
